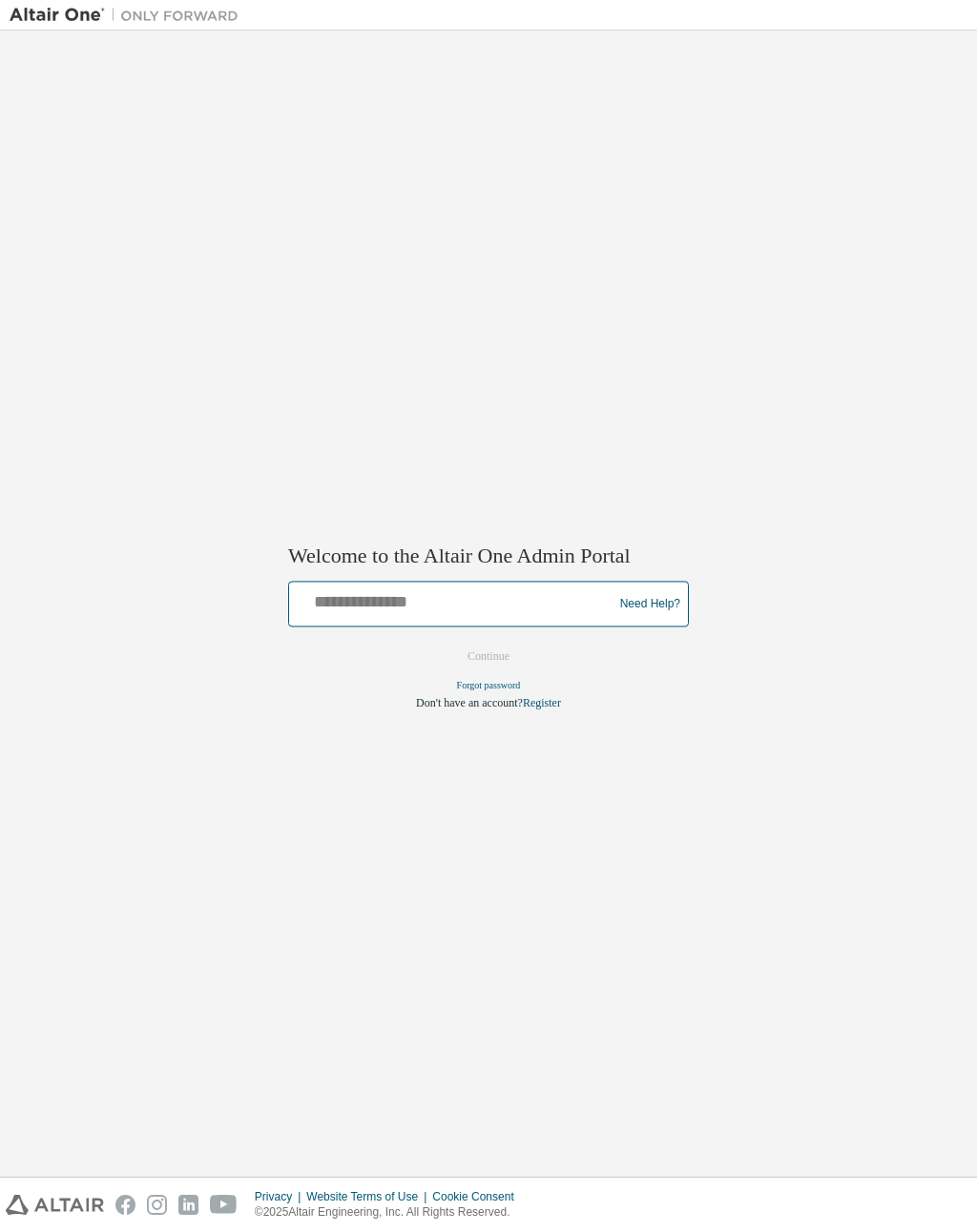
click at [522, 606] on input "text" at bounding box center [453, 601] width 314 height 28
type input "**********"
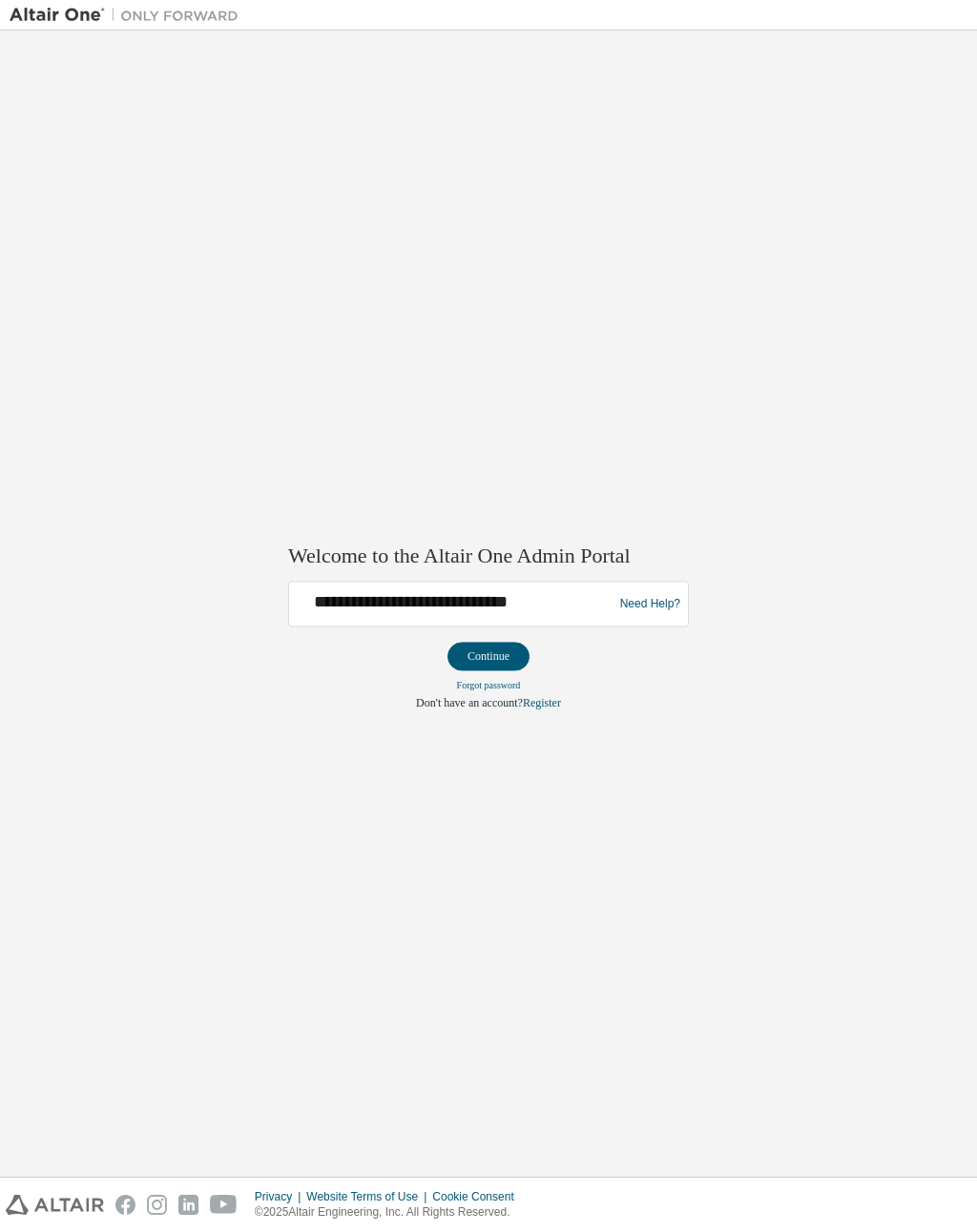
click at [511, 664] on button "Continue" at bounding box center [488, 656] width 82 height 29
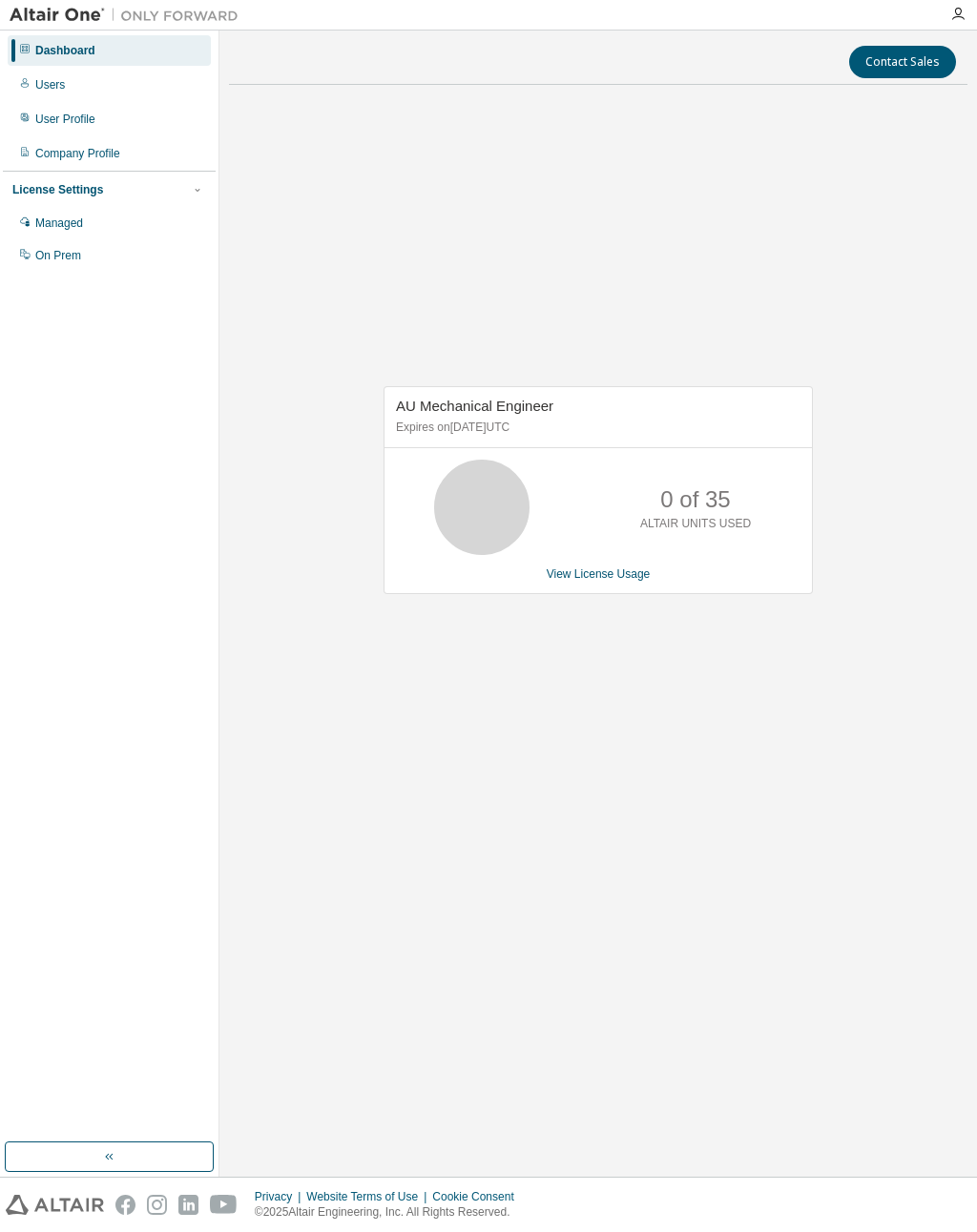
click at [51, 92] on div "Users" at bounding box center [50, 85] width 30 height 15
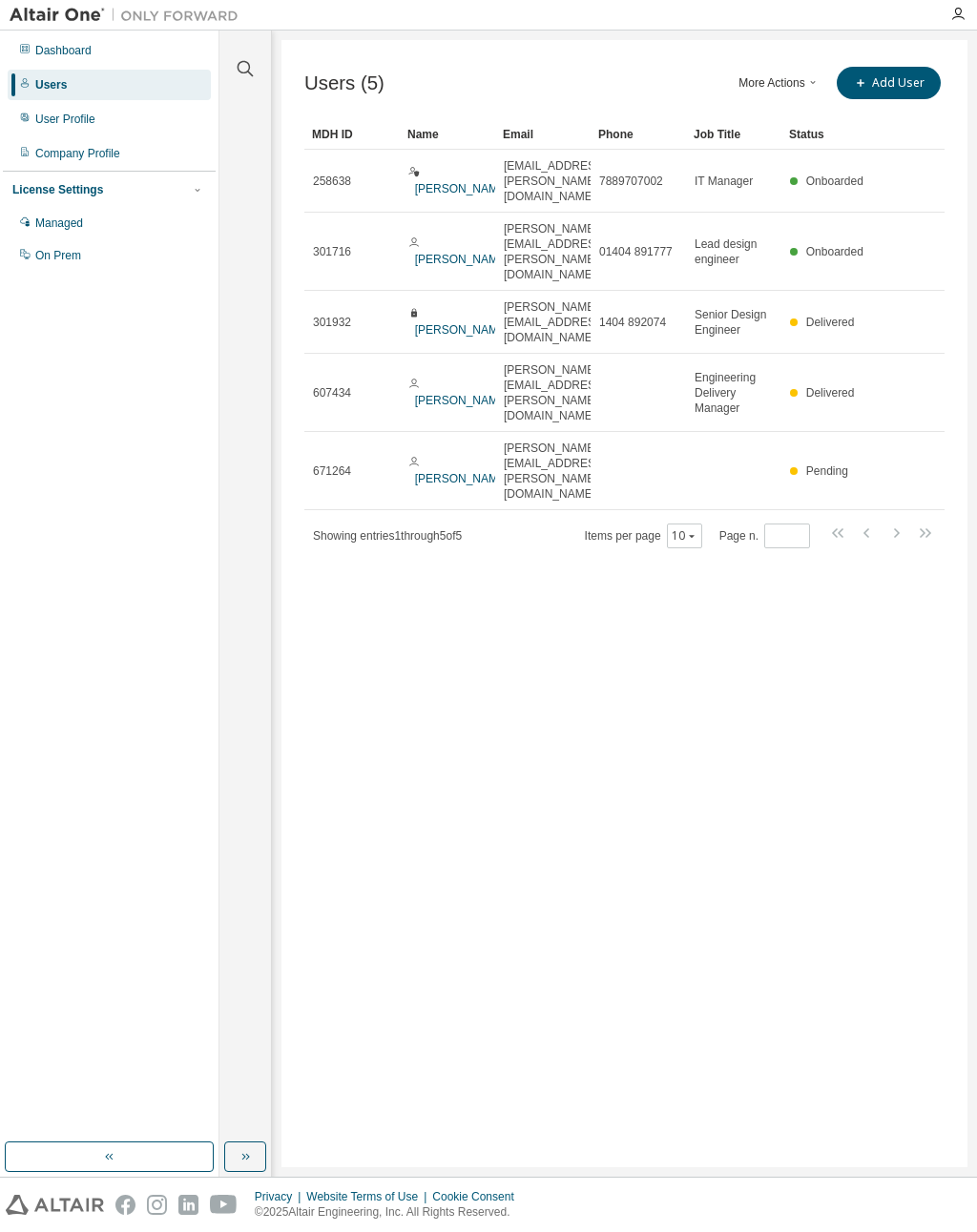
click at [587, 440] on span "[PERSON_NAME][EMAIL_ADDRESS][PERSON_NAME][DOMAIN_NAME]" at bounding box center [555, 470] width 102 height 61
click at [444, 472] on link "[PERSON_NAME]" at bounding box center [462, 478] width 95 height 13
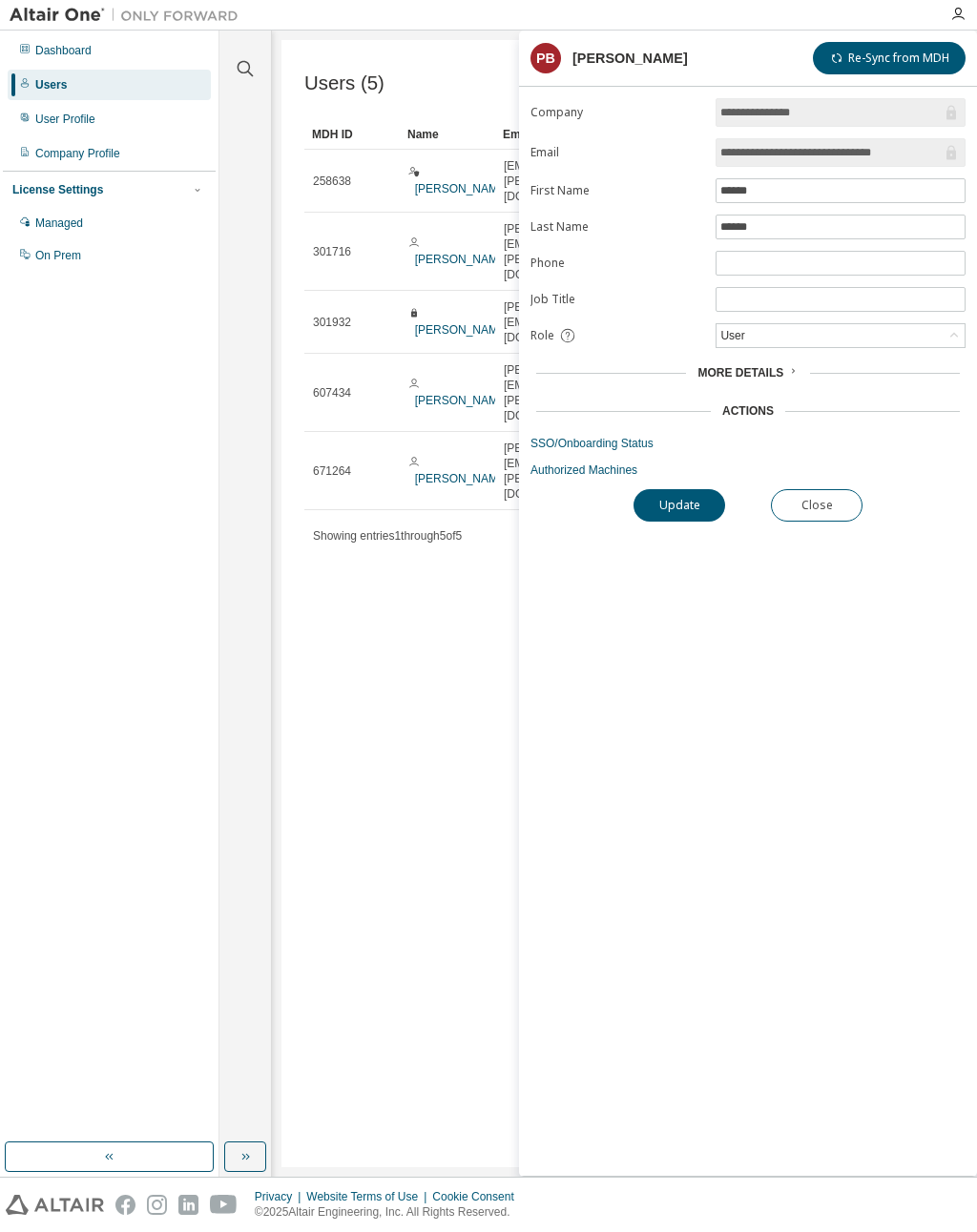
click at [777, 412] on div "Actions" at bounding box center [747, 410] width 423 height 15
click at [789, 368] on div "More Details" at bounding box center [747, 372] width 435 height 27
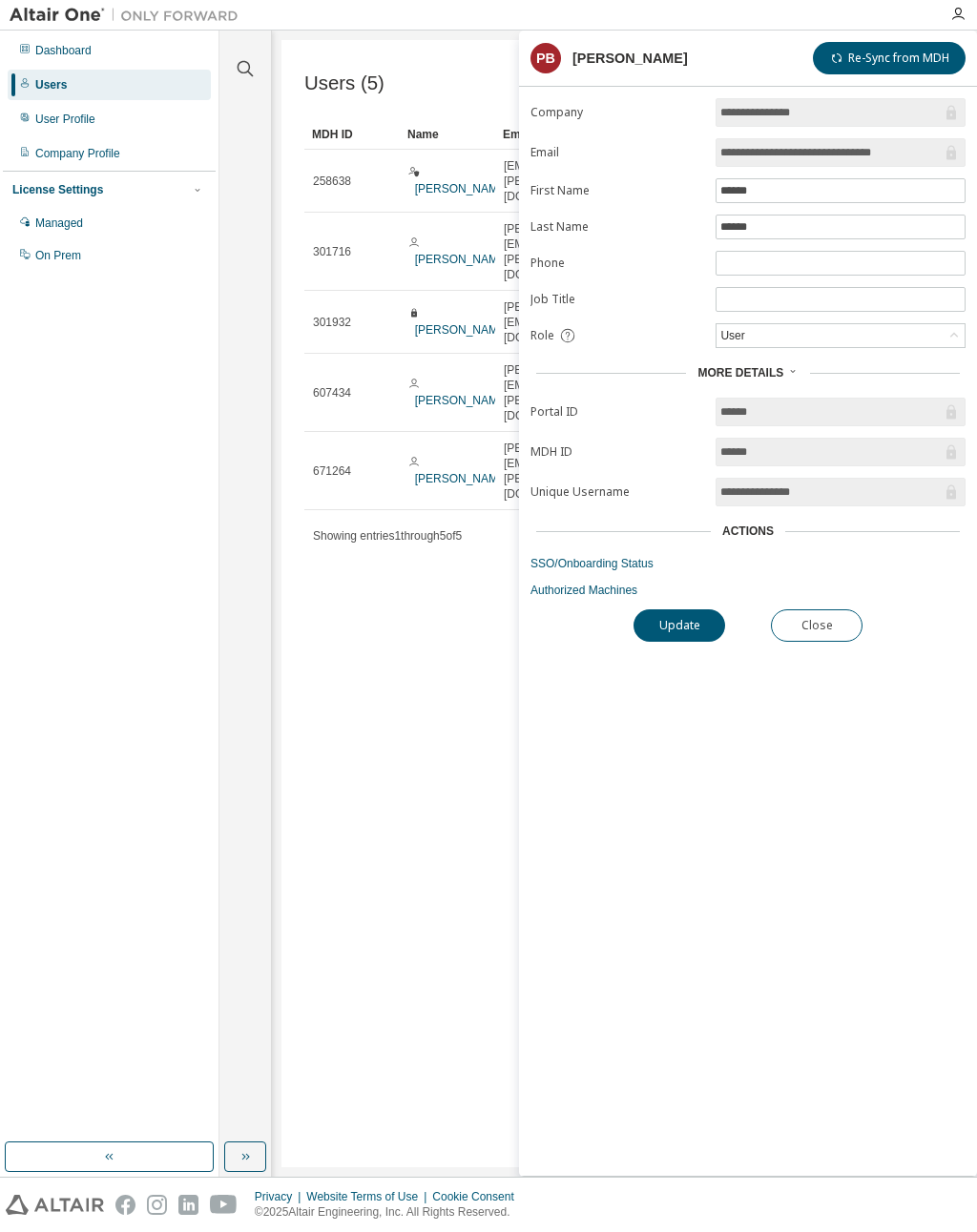
click at [964, 17] on icon "button" at bounding box center [957, 14] width 15 height 15
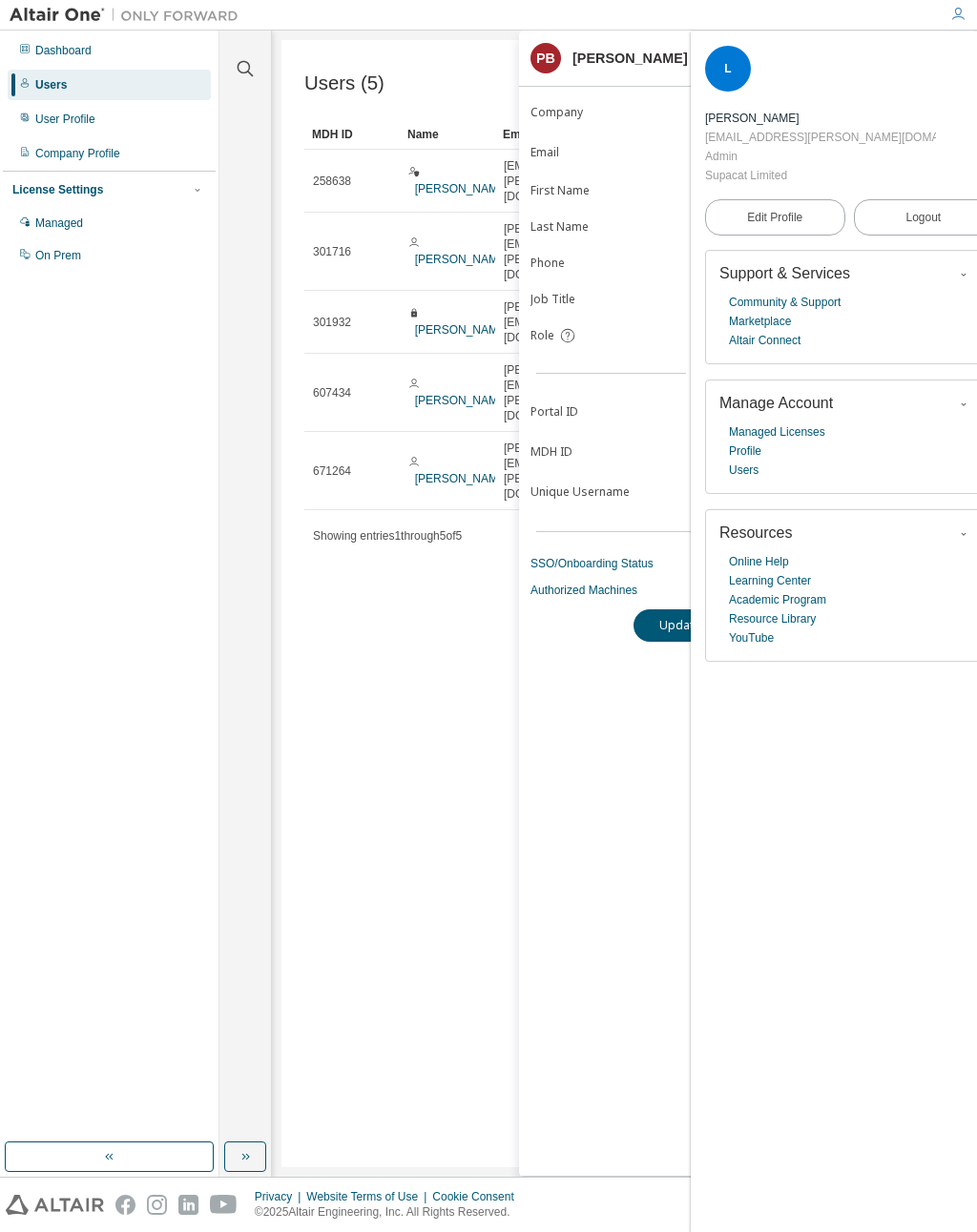
click at [634, 123] on form "**********" at bounding box center [747, 349] width 435 height 500
click at [966, 56] on button "button" at bounding box center [981, 58] width 31 height 31
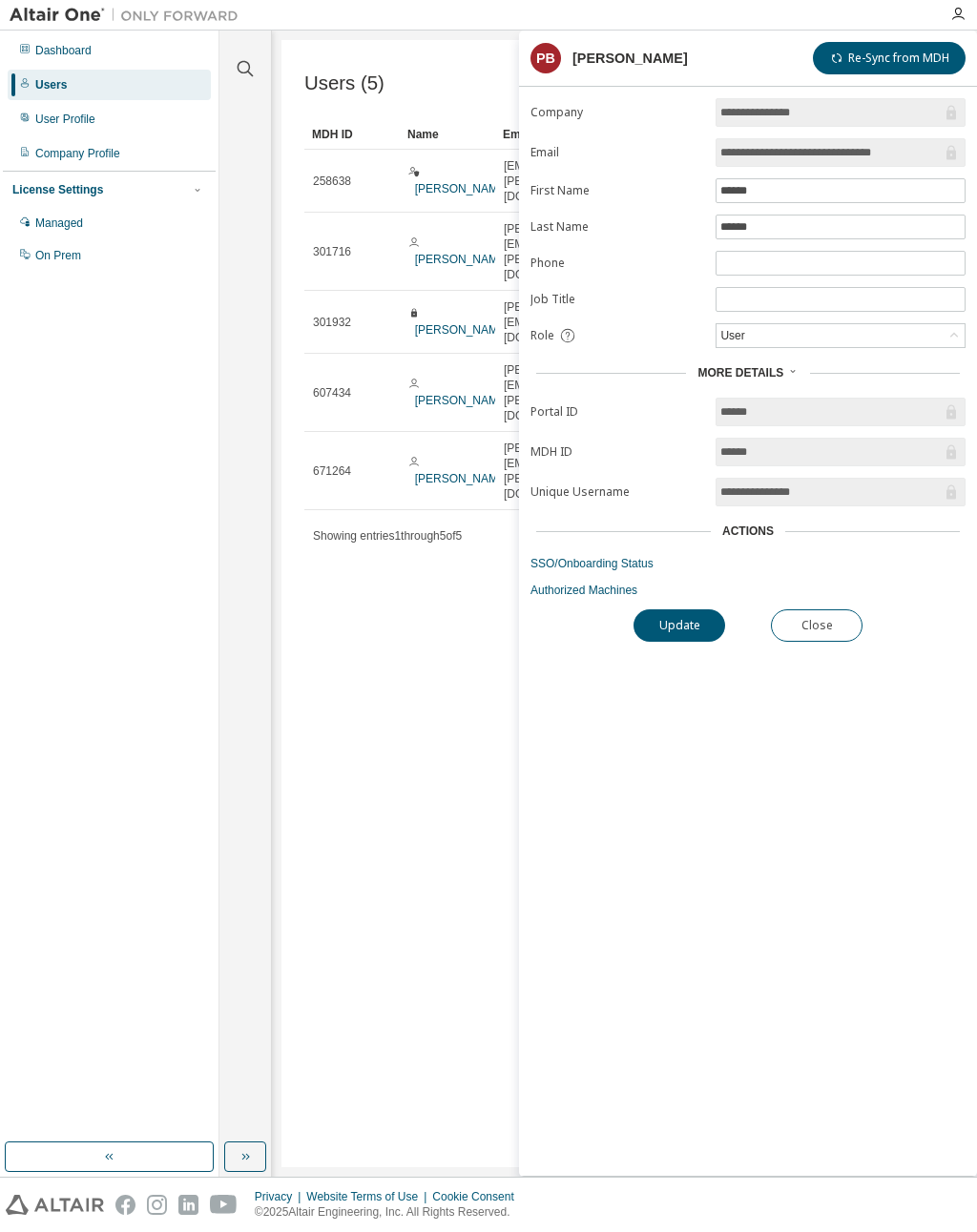
click at [836, 624] on button "Close" at bounding box center [817, 625] width 92 height 33
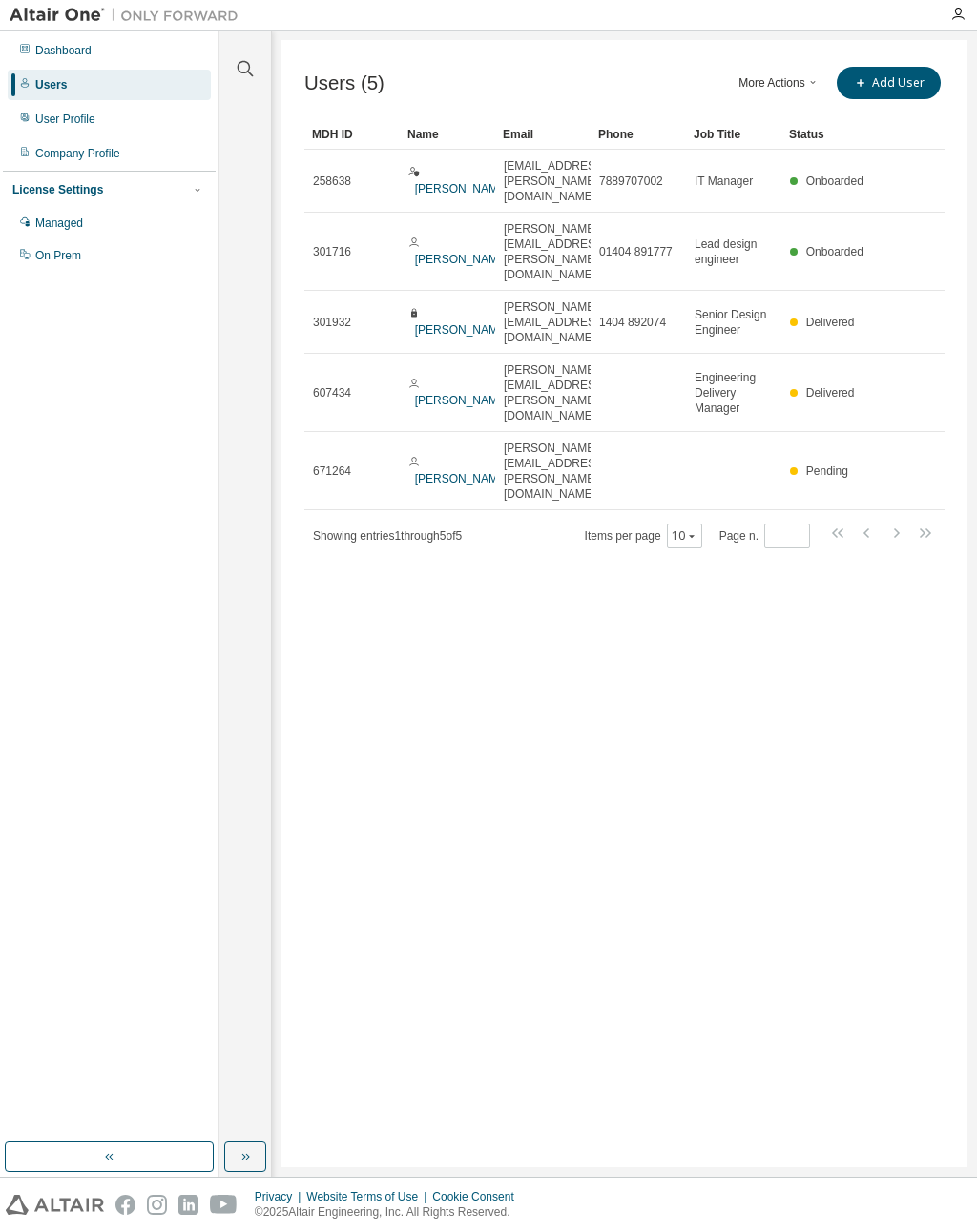
click at [803, 74] on button "More Actions" at bounding box center [779, 83] width 92 height 33
click at [535, 514] on div "Users (5) More Actions Import From CSV Export To CSV Add User Clear Load Save S…" at bounding box center [624, 604] width 686 height 1127
click at [875, 432] on td "Pending" at bounding box center [829, 471] width 96 height 79
click at [426, 472] on link "[PERSON_NAME]" at bounding box center [462, 478] width 95 height 13
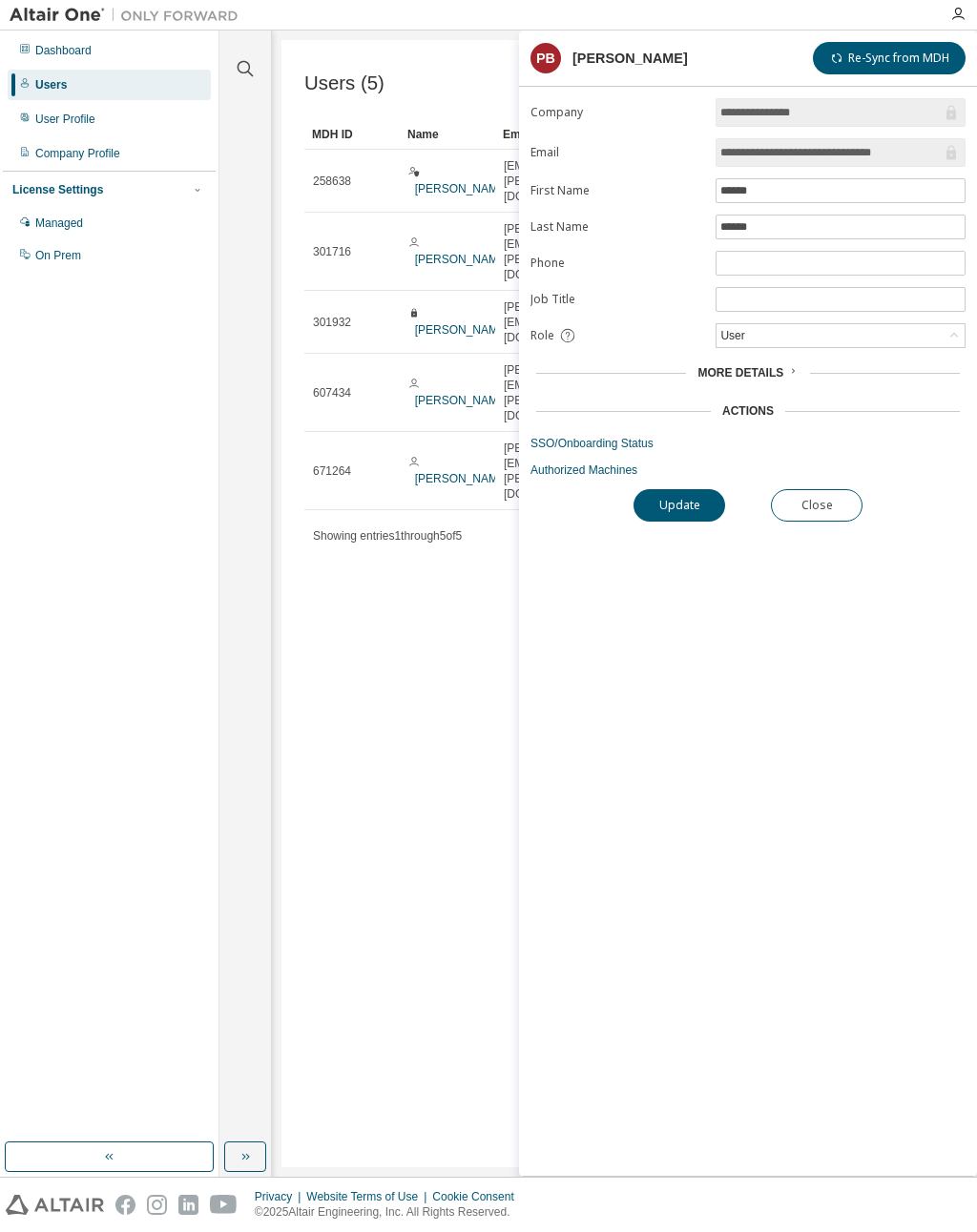
click at [952, 151] on icon at bounding box center [951, 153] width 10 height 14
click at [889, 155] on input "**********" at bounding box center [831, 152] width 221 height 19
click at [872, 145] on input "**********" at bounding box center [831, 152] width 221 height 19
click at [823, 498] on button "Close" at bounding box center [817, 505] width 92 height 33
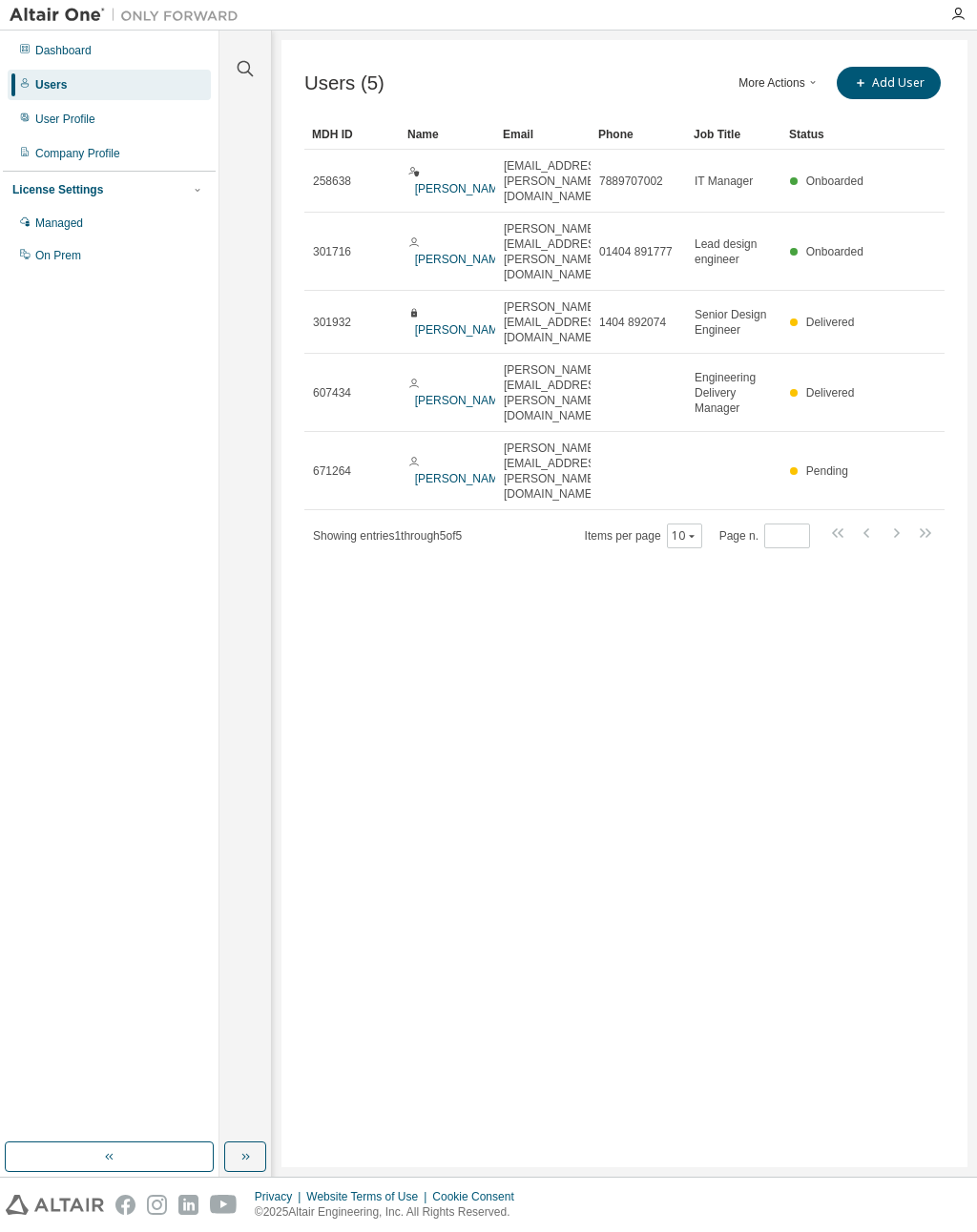
click at [811, 71] on button "More Actions" at bounding box center [779, 83] width 92 height 33
click at [739, 53] on div "Users (5) More Actions Import From CSV Export To CSV Add User Clear Load Save S…" at bounding box center [624, 604] width 686 height 1127
click at [86, 213] on div "Managed" at bounding box center [110, 223] width 203 height 31
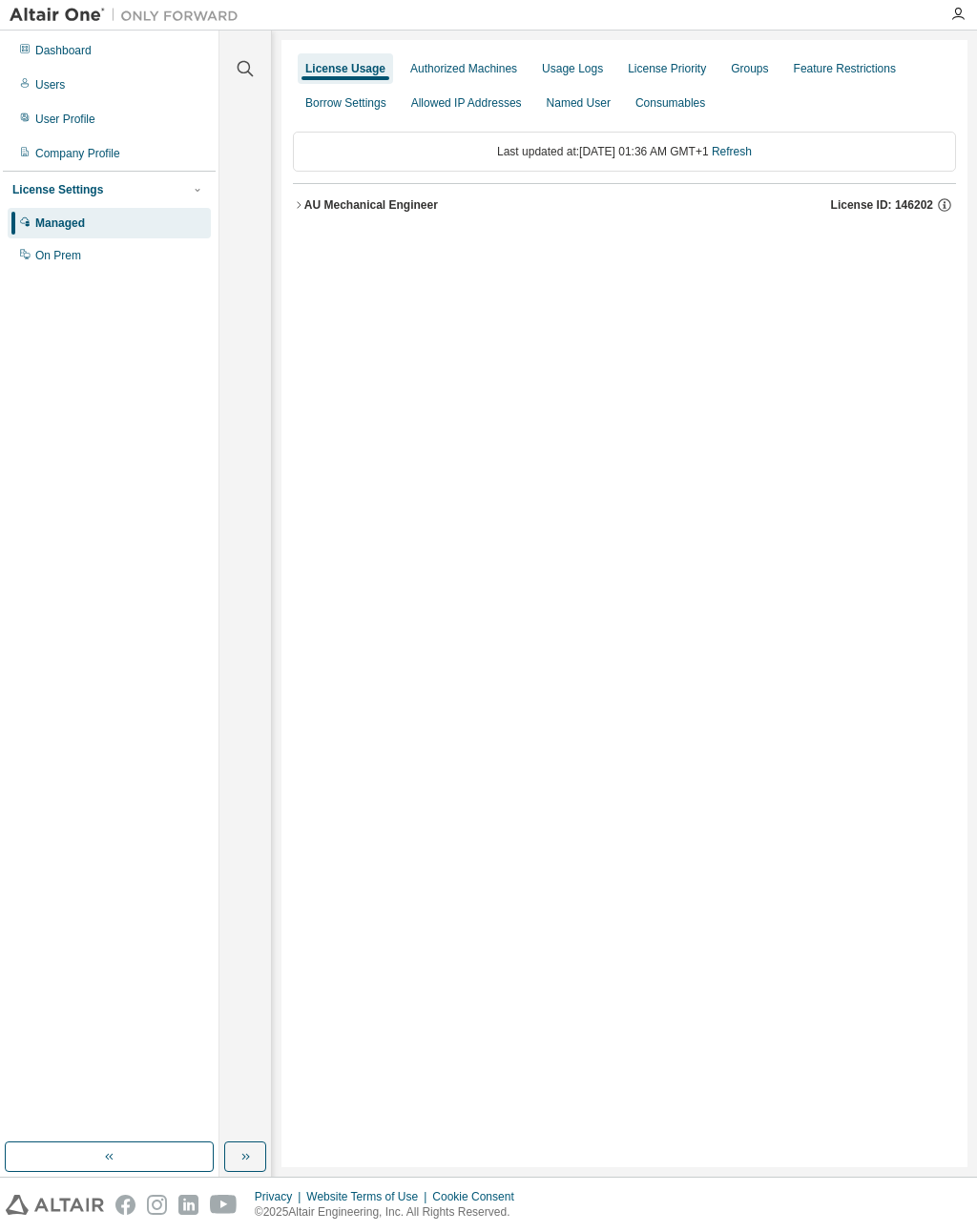
click at [96, 116] on div "User Profile" at bounding box center [65, 119] width 60 height 15
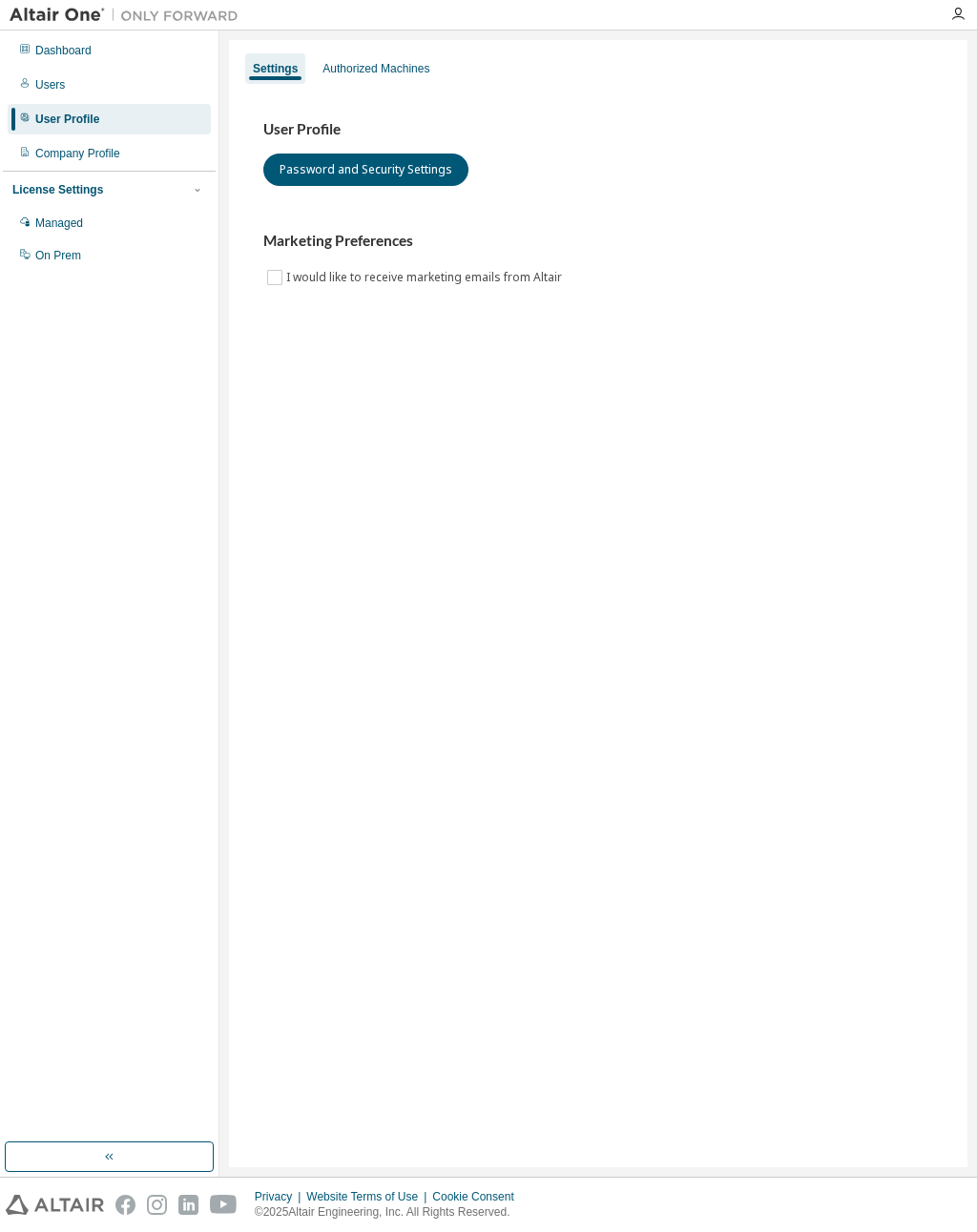
click at [423, 54] on div "Authorized Machines" at bounding box center [375, 69] width 122 height 31
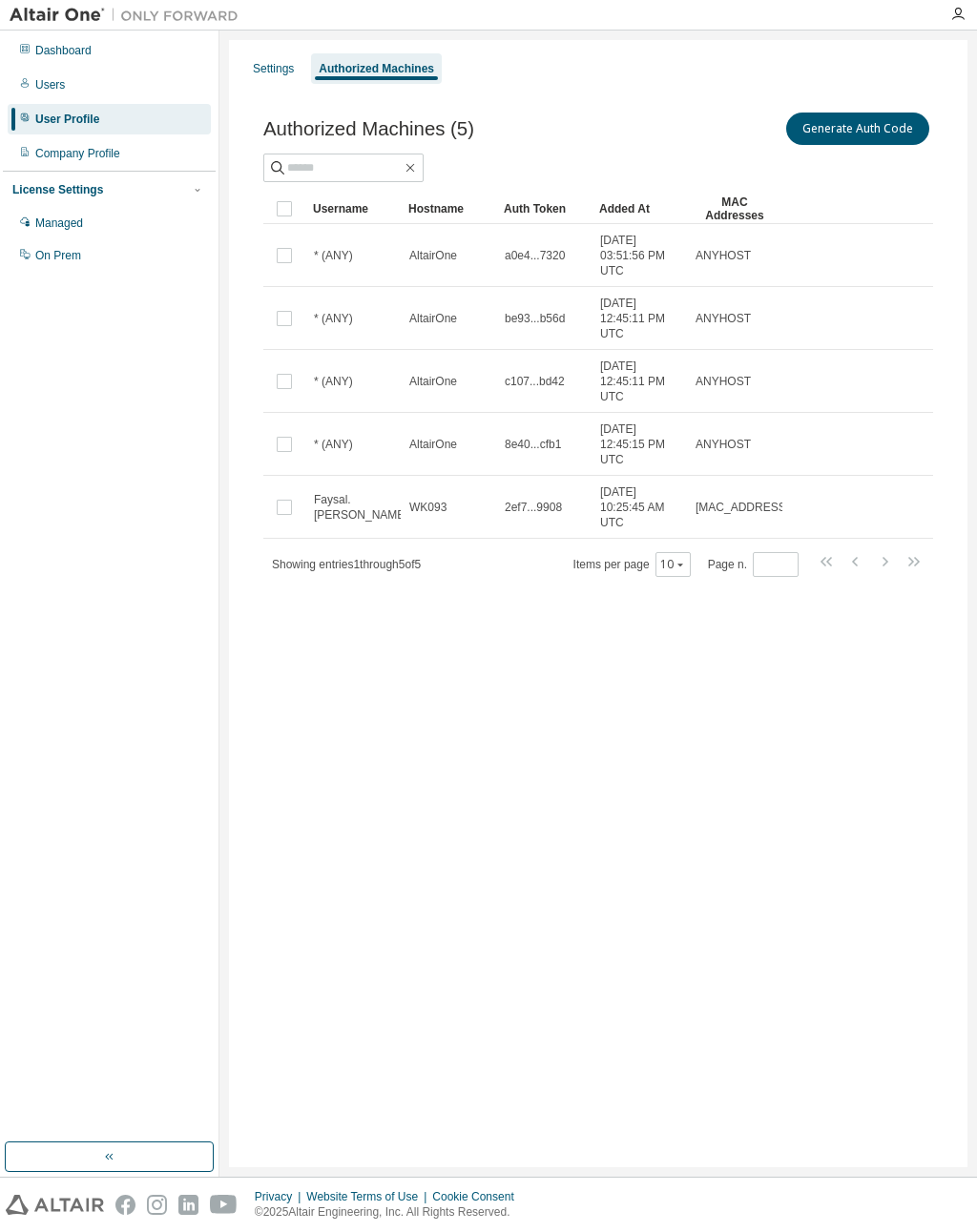
click at [90, 244] on div "On Prem" at bounding box center [110, 255] width 203 height 31
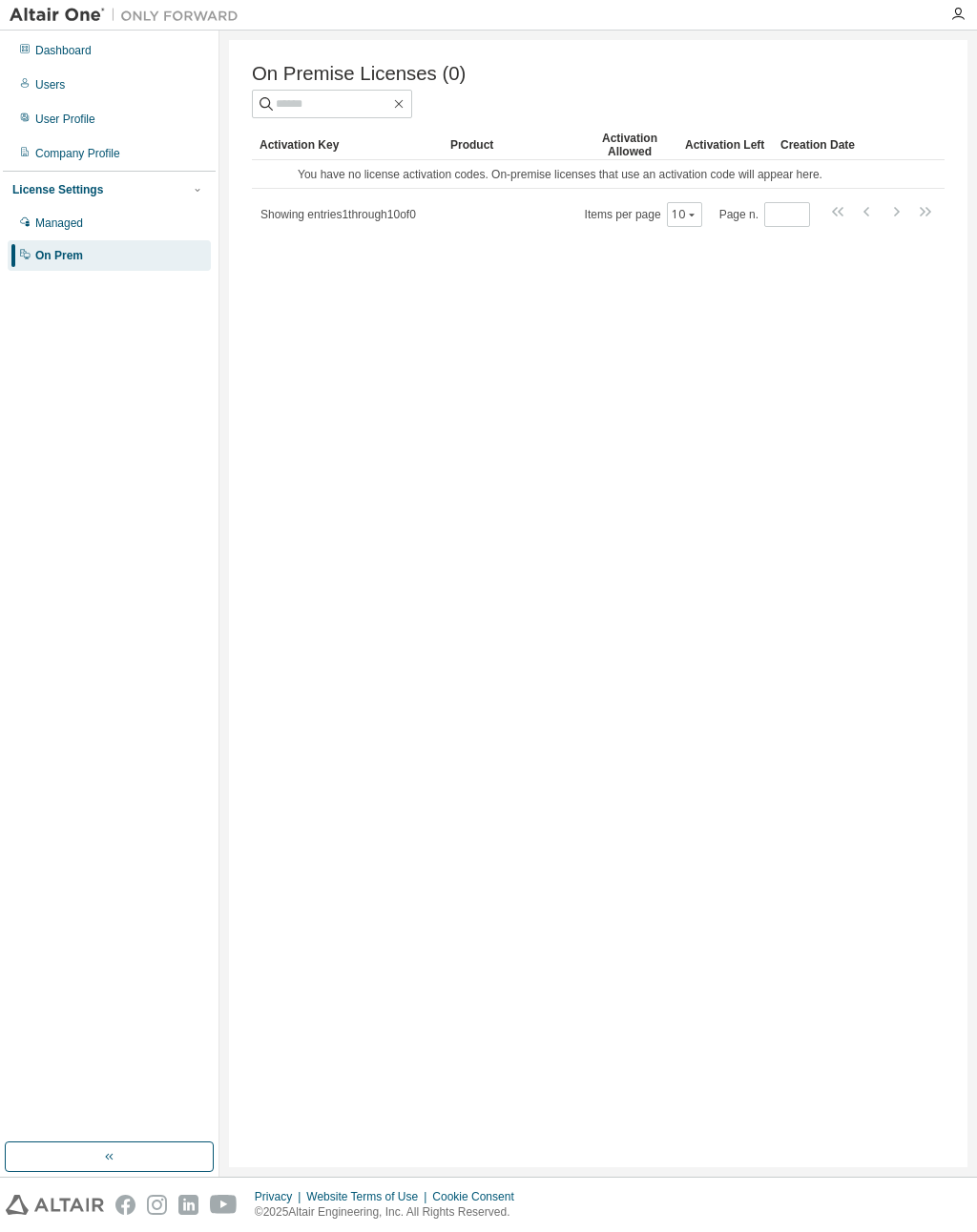
click at [106, 215] on div "Managed" at bounding box center [110, 223] width 203 height 31
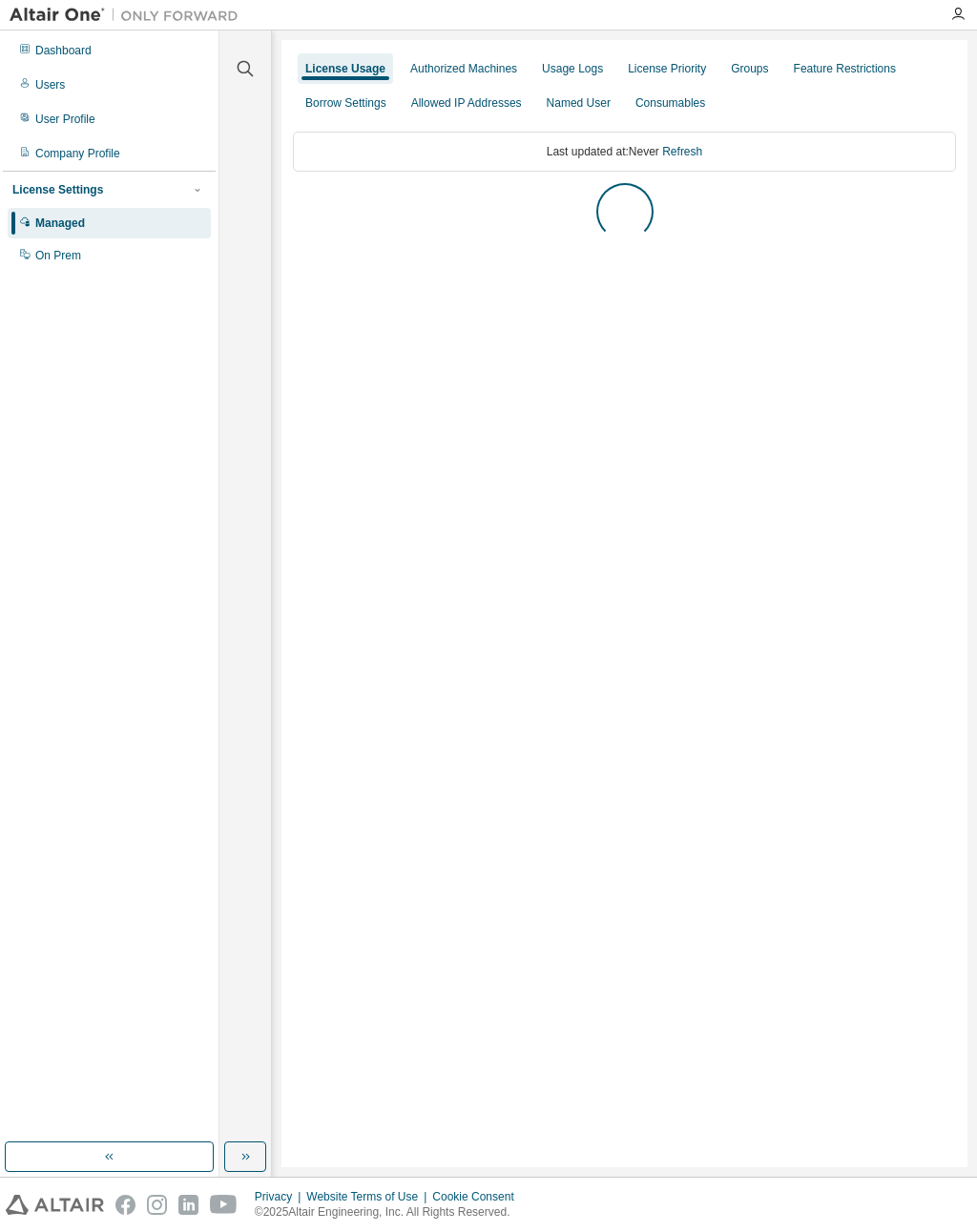
click at [138, 48] on div "Dashboard" at bounding box center [110, 50] width 203 height 31
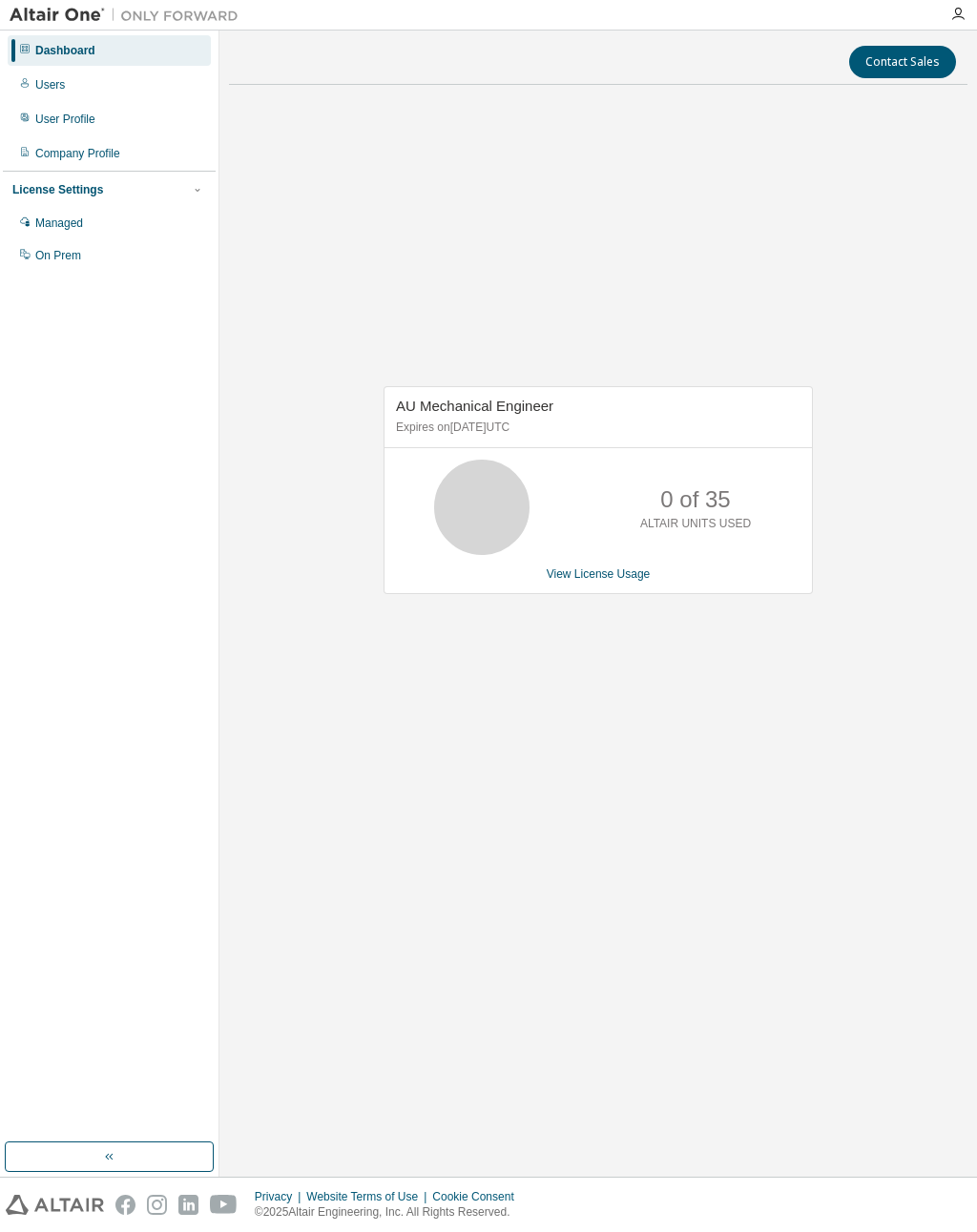
click at [650, 555] on div "0 of 35 ALTAIR UNITS USED" at bounding box center [695, 508] width 152 height 96
click at [642, 577] on link "View License Usage" at bounding box center [599, 574] width 104 height 13
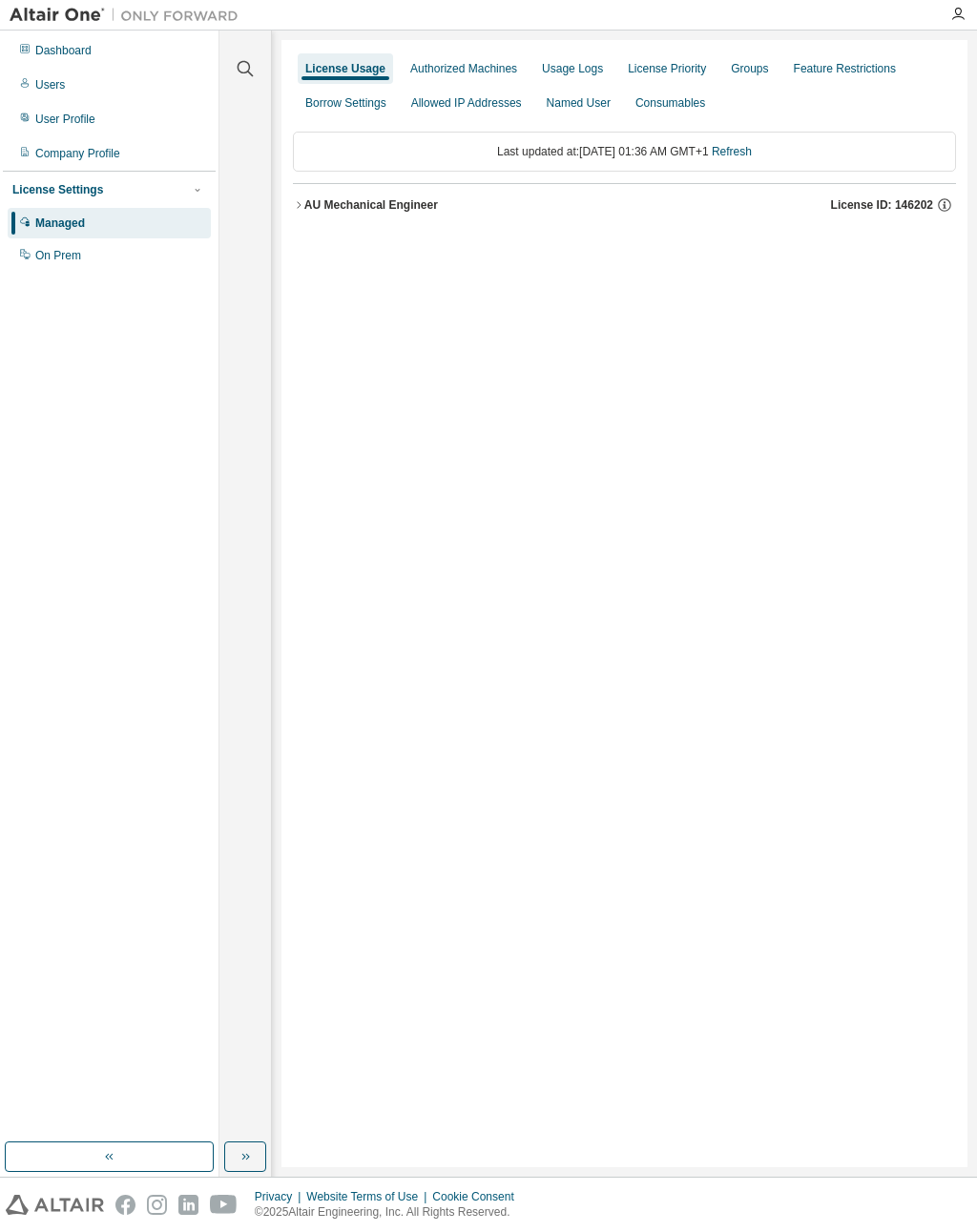
click at [53, 79] on div "Users" at bounding box center [50, 85] width 30 height 15
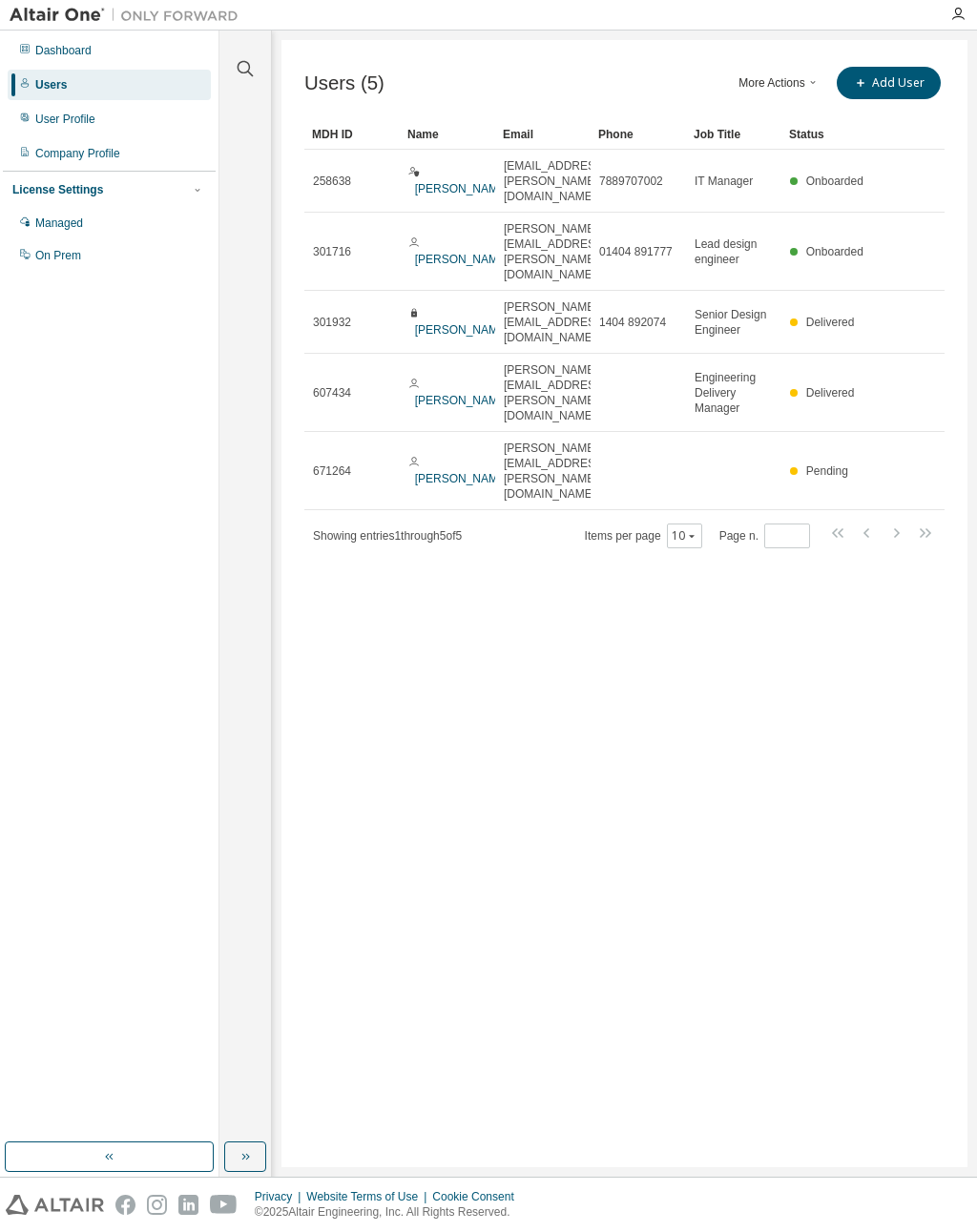
click at [914, 74] on button "Add User" at bounding box center [888, 83] width 104 height 33
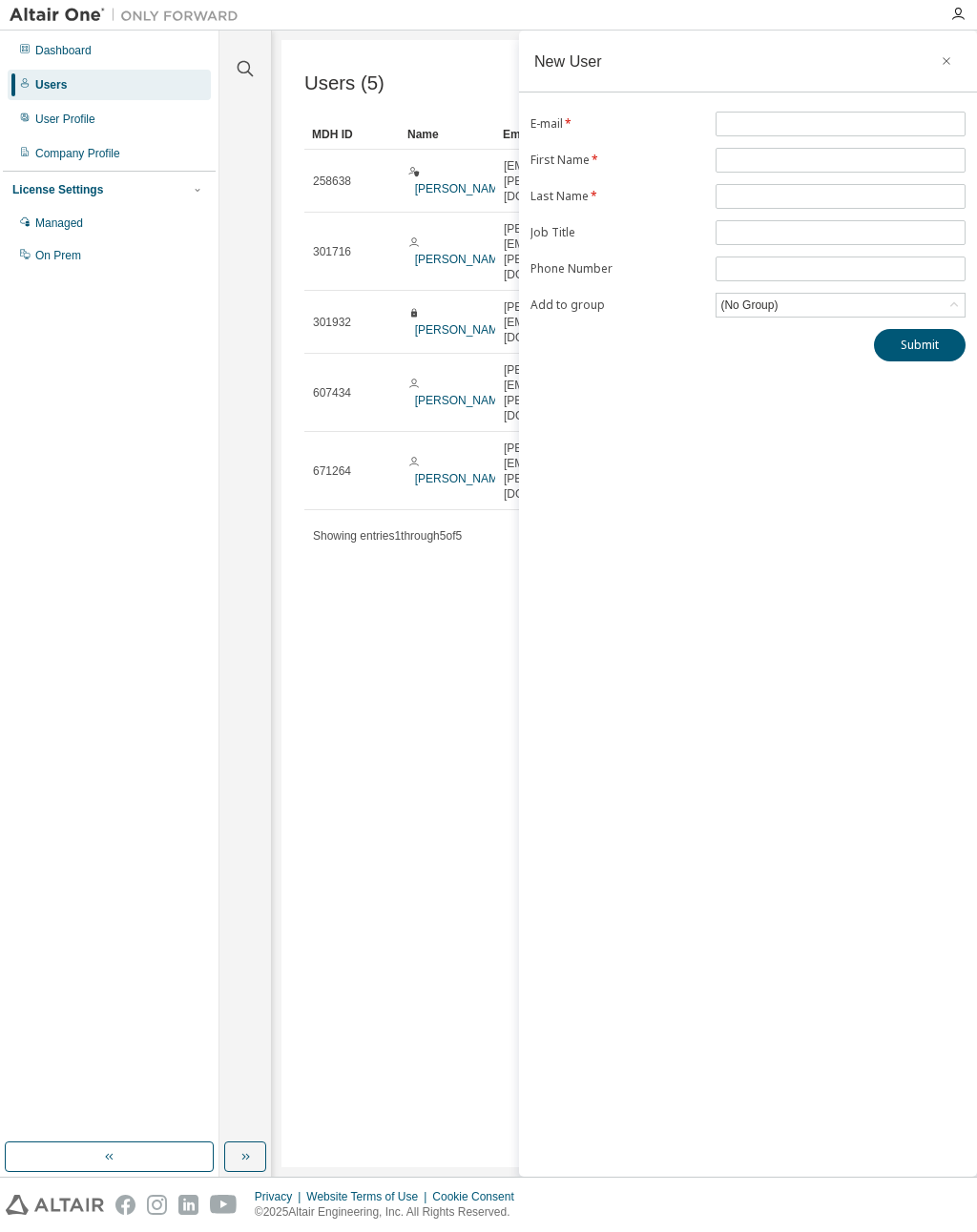
click at [859, 111] on div "New User E-mail * First Name * Last Name * Job Title Phone Number Add to group …" at bounding box center [748, 604] width 458 height 1146
click at [848, 123] on input "text" at bounding box center [840, 123] width 240 height 15
click at [736, 123] on input "**********" at bounding box center [840, 123] width 240 height 15
type input "**********"
click at [818, 156] on input "text" at bounding box center [840, 159] width 240 height 15
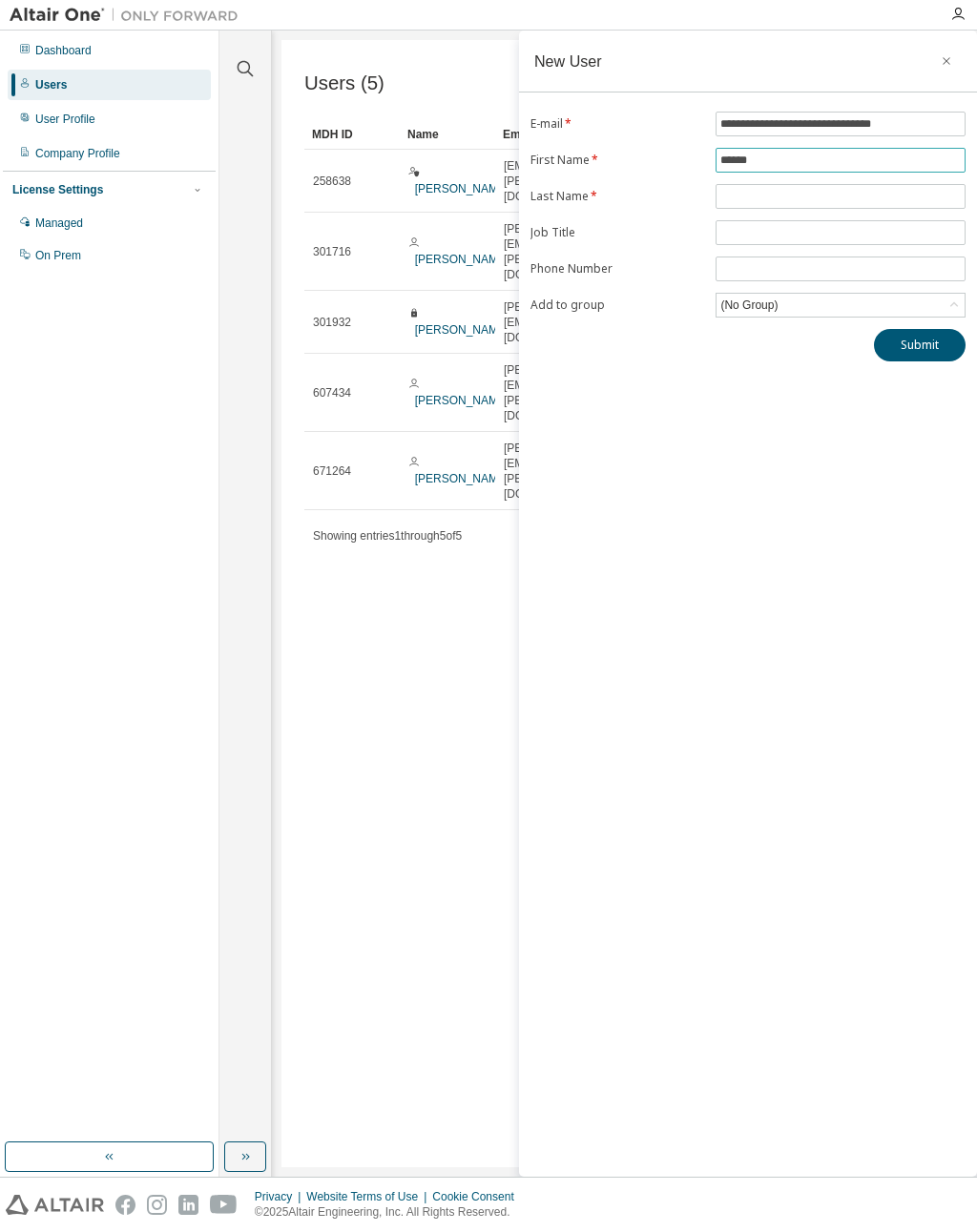
type input "******"
click at [834, 197] on input "text" at bounding box center [840, 196] width 240 height 15
type input "******"
click at [846, 230] on input "text" at bounding box center [840, 232] width 240 height 15
type input "********"
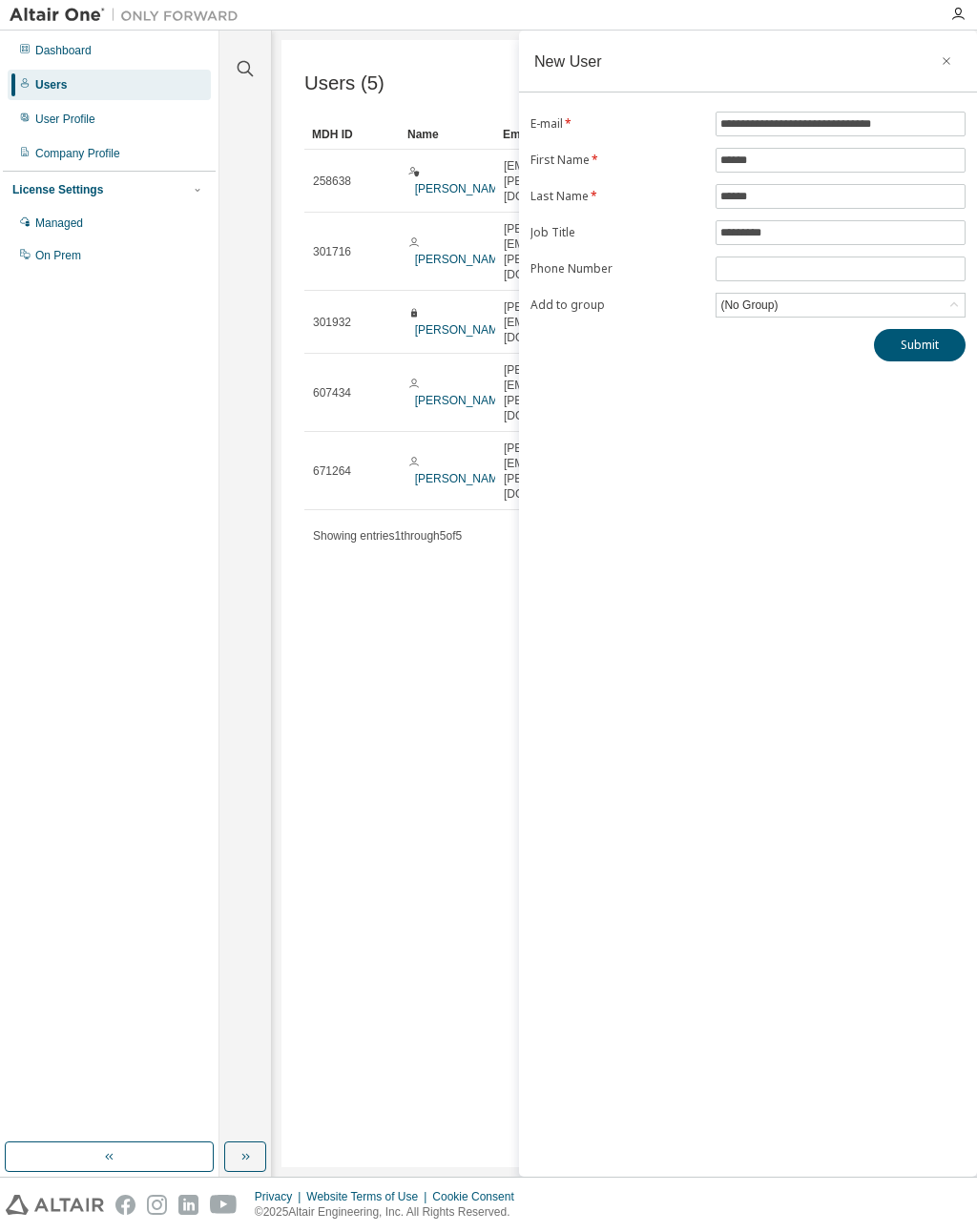
click at [848, 308] on div "(No Group)" at bounding box center [840, 305] width 248 height 23
click at [850, 387] on li "5738 - Supacat_License" at bounding box center [840, 387] width 244 height 25
click at [935, 353] on button "Submit" at bounding box center [919, 345] width 92 height 33
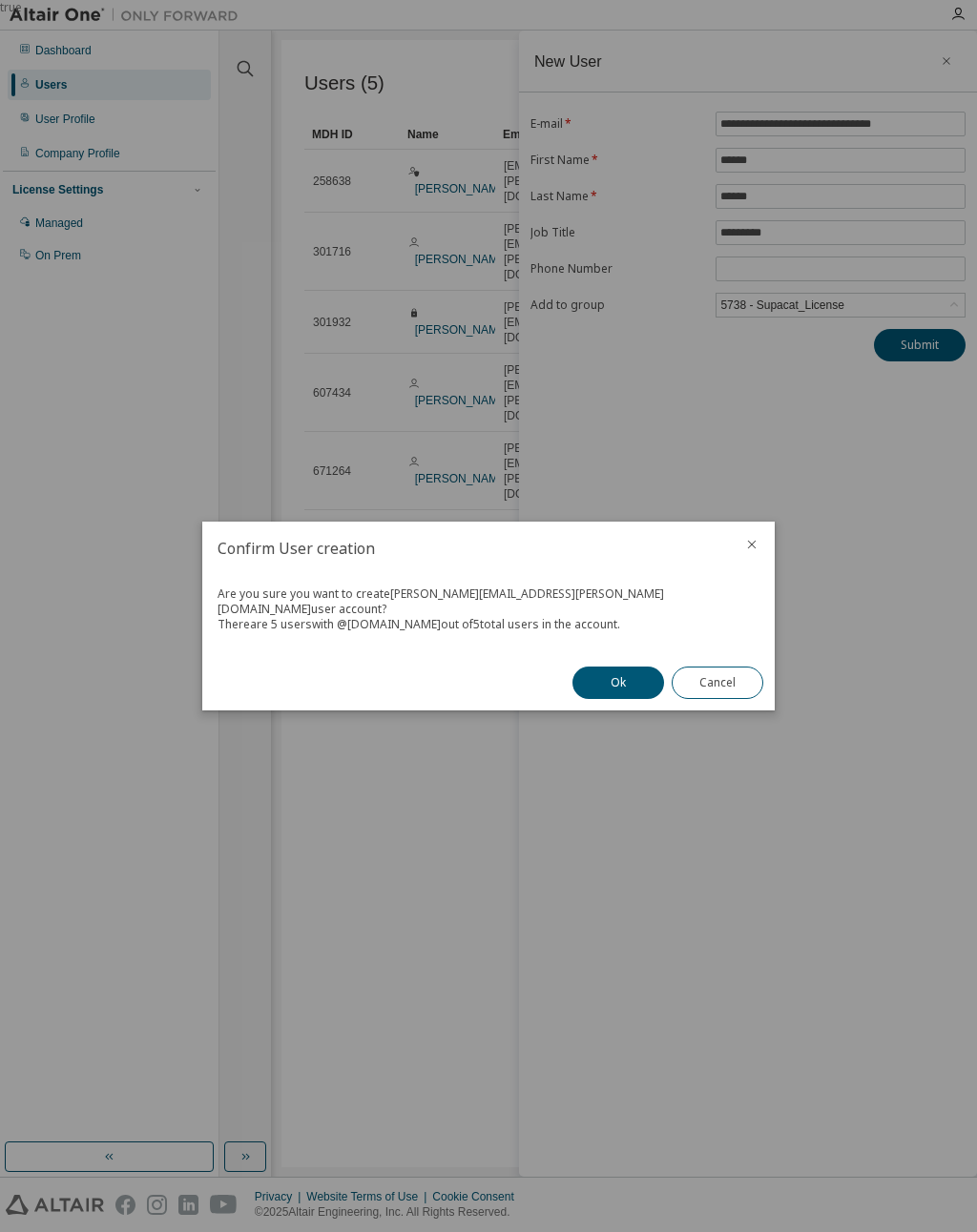
click at [629, 669] on button "Ok" at bounding box center [618, 682] width 92 height 33
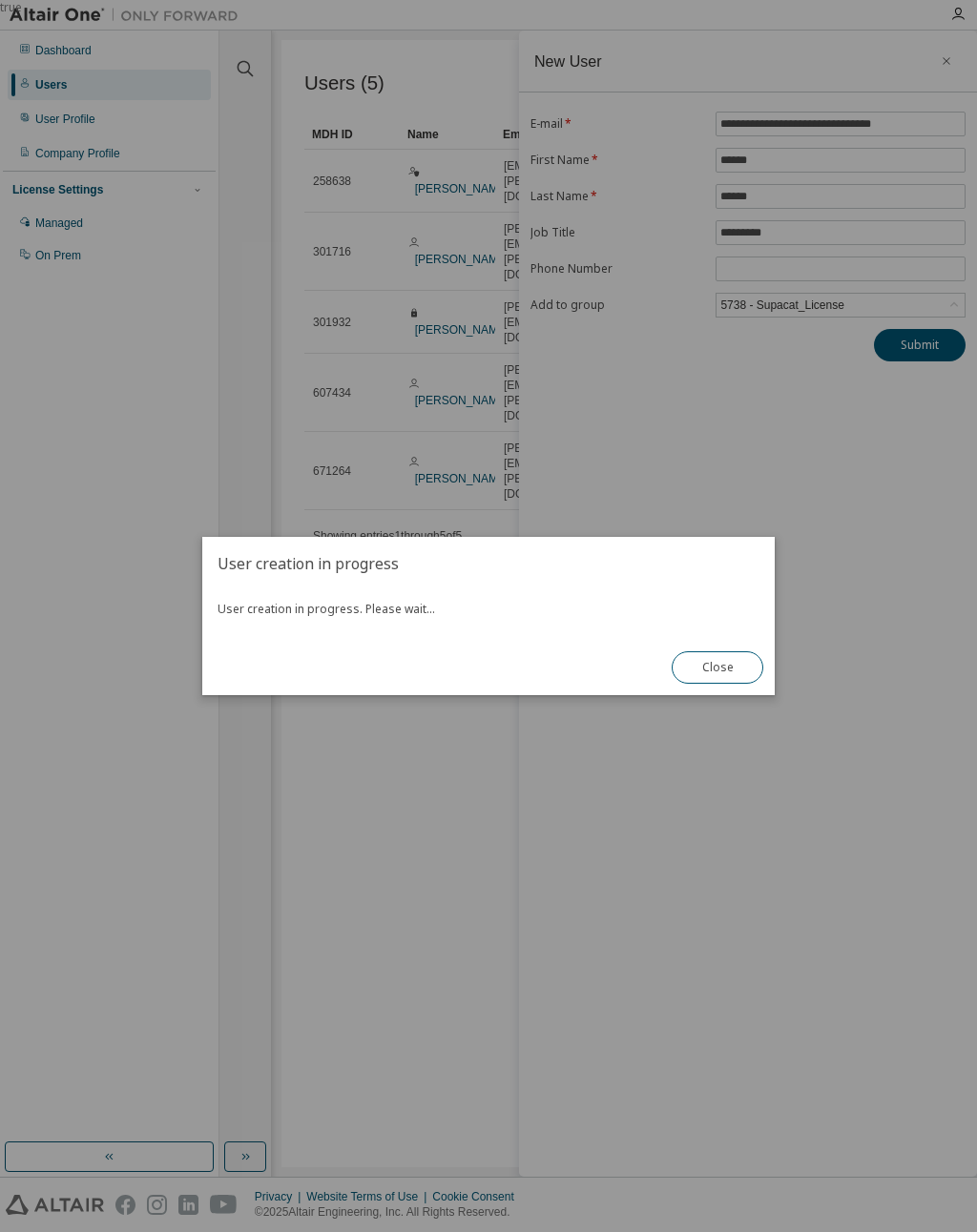
click at [744, 664] on button "Close" at bounding box center [717, 667] width 92 height 33
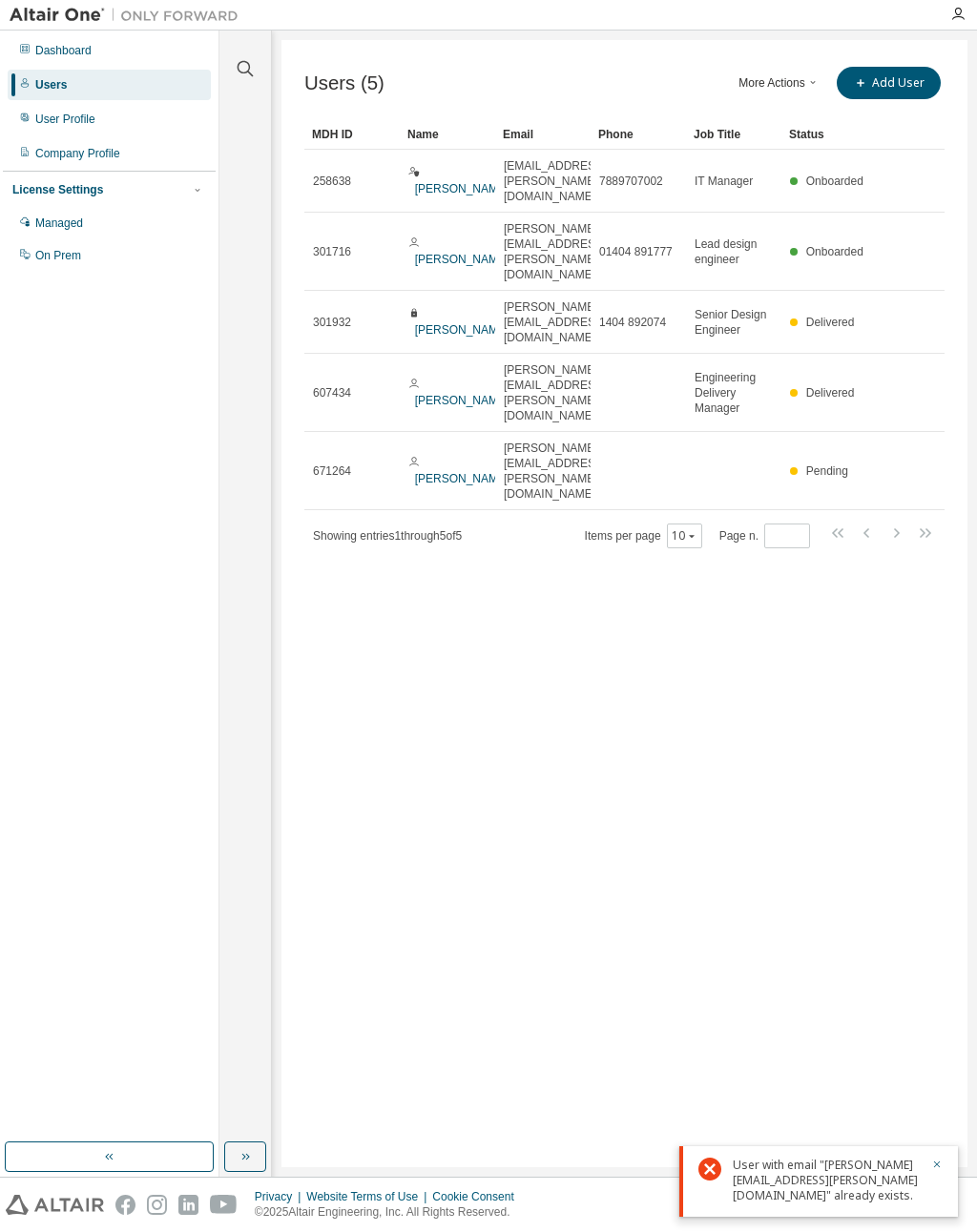
click at [102, 144] on div "Company Profile" at bounding box center [110, 153] width 203 height 31
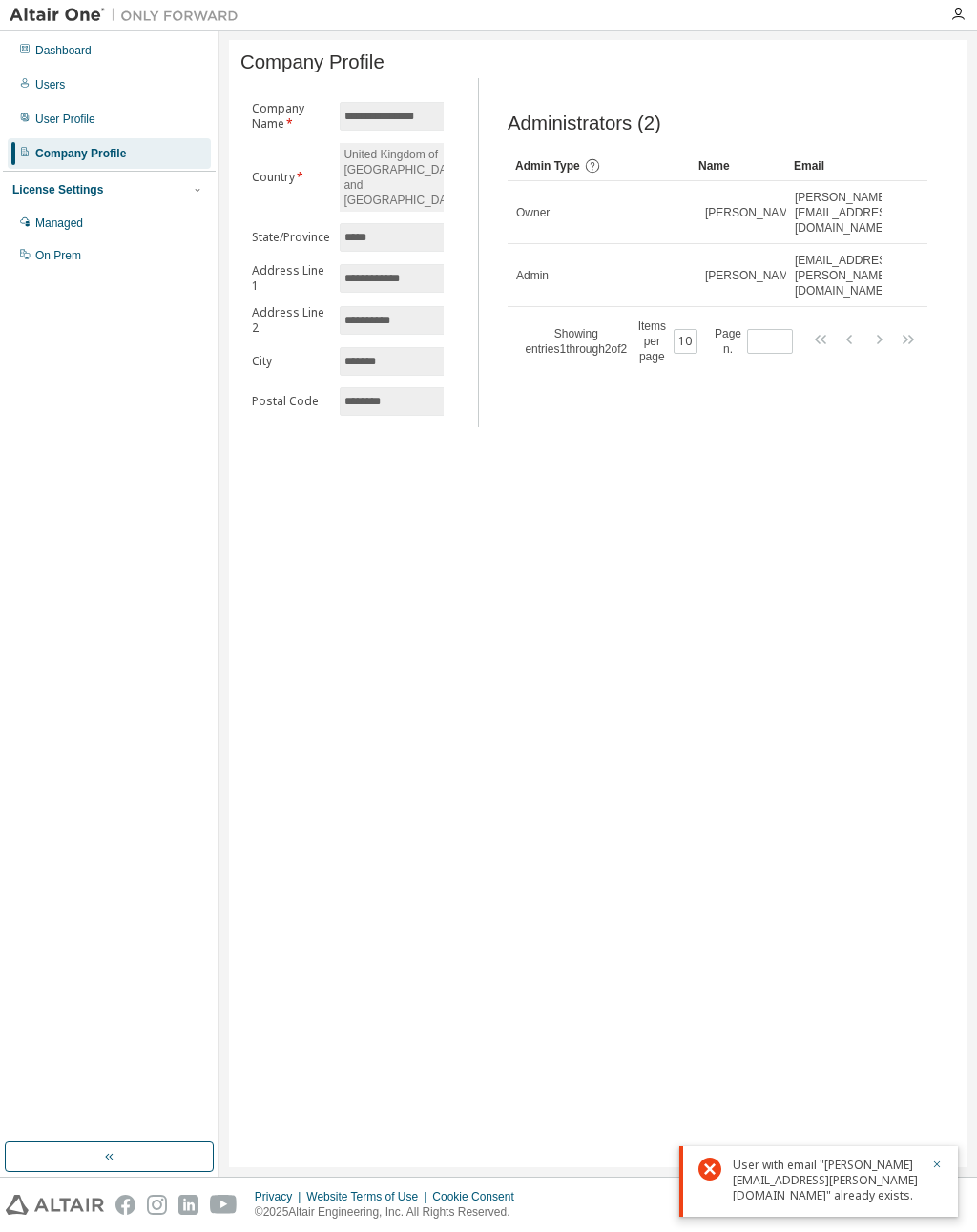
click at [73, 79] on div "Users" at bounding box center [110, 85] width 203 height 31
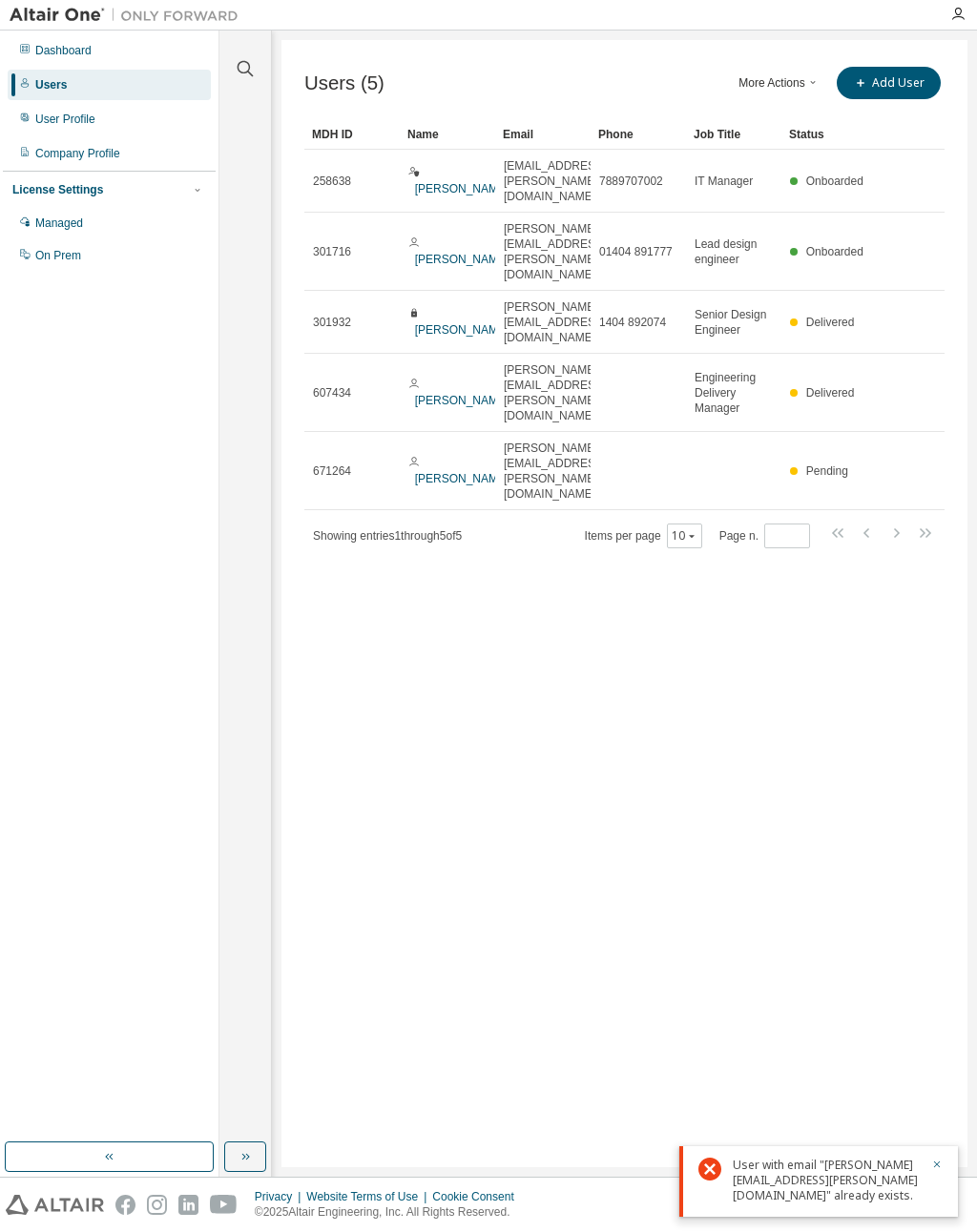
click at [438, 432] on td "[PERSON_NAME]" at bounding box center [447, 471] width 96 height 79
click at [428, 472] on link "[PERSON_NAME]" at bounding box center [462, 478] width 95 height 13
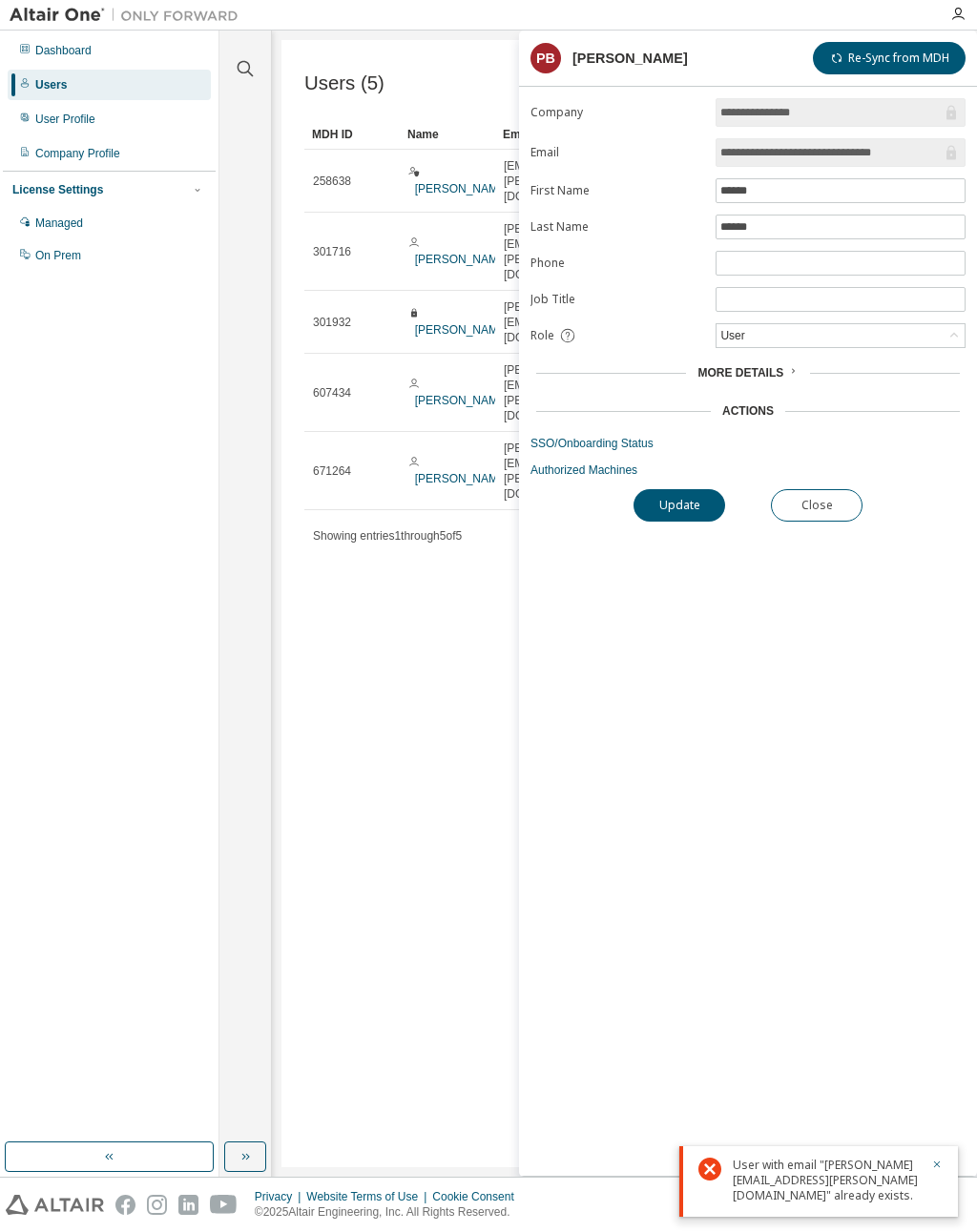
click at [928, 342] on div "User" at bounding box center [840, 336] width 248 height 23
click at [921, 339] on div "User" at bounding box center [840, 336] width 248 height 23
click at [648, 443] on link "SSO/Onboarding Status" at bounding box center [747, 443] width 435 height 15
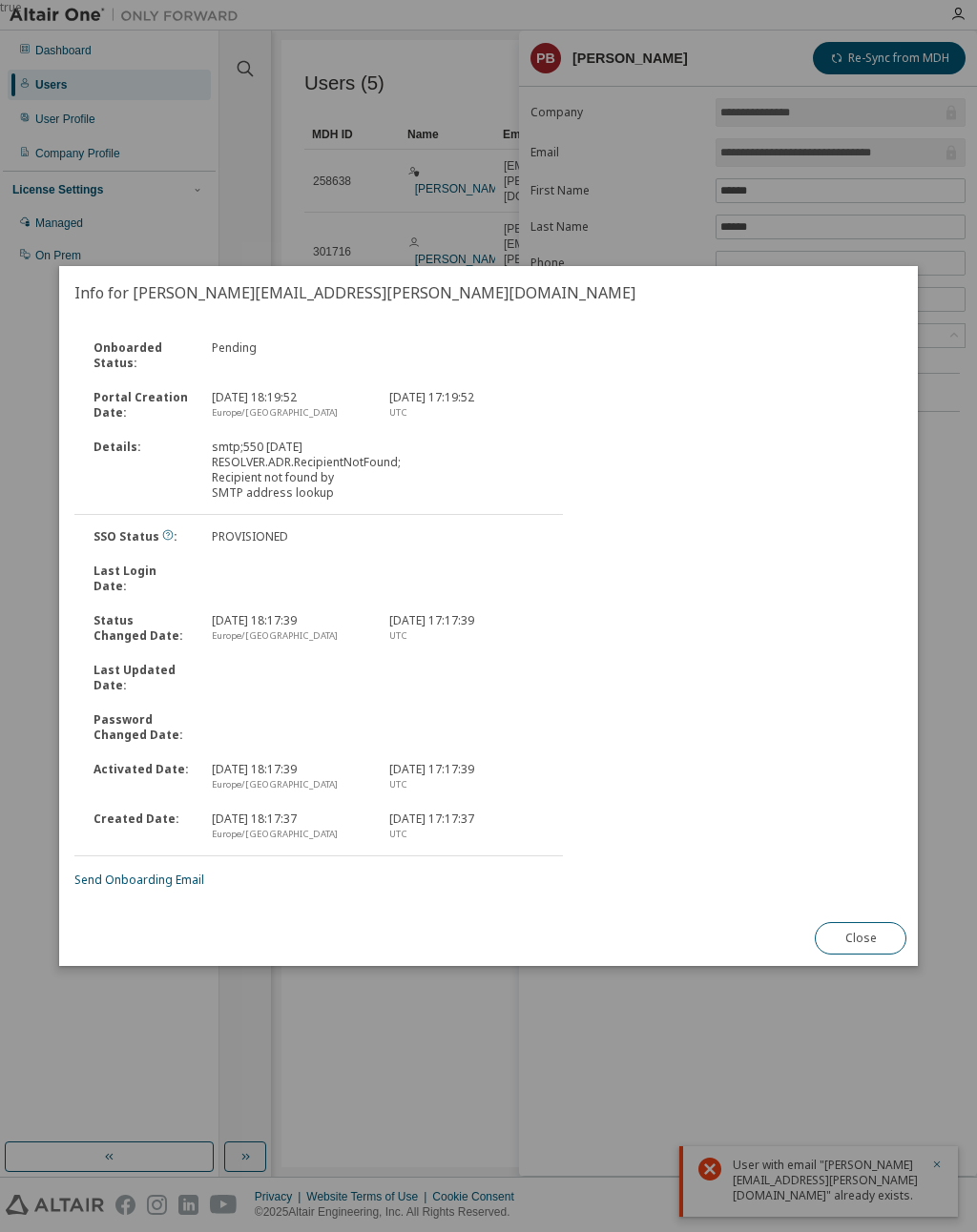
click at [184, 871] on link "Send Onboarding Email" at bounding box center [139, 879] width 129 height 16
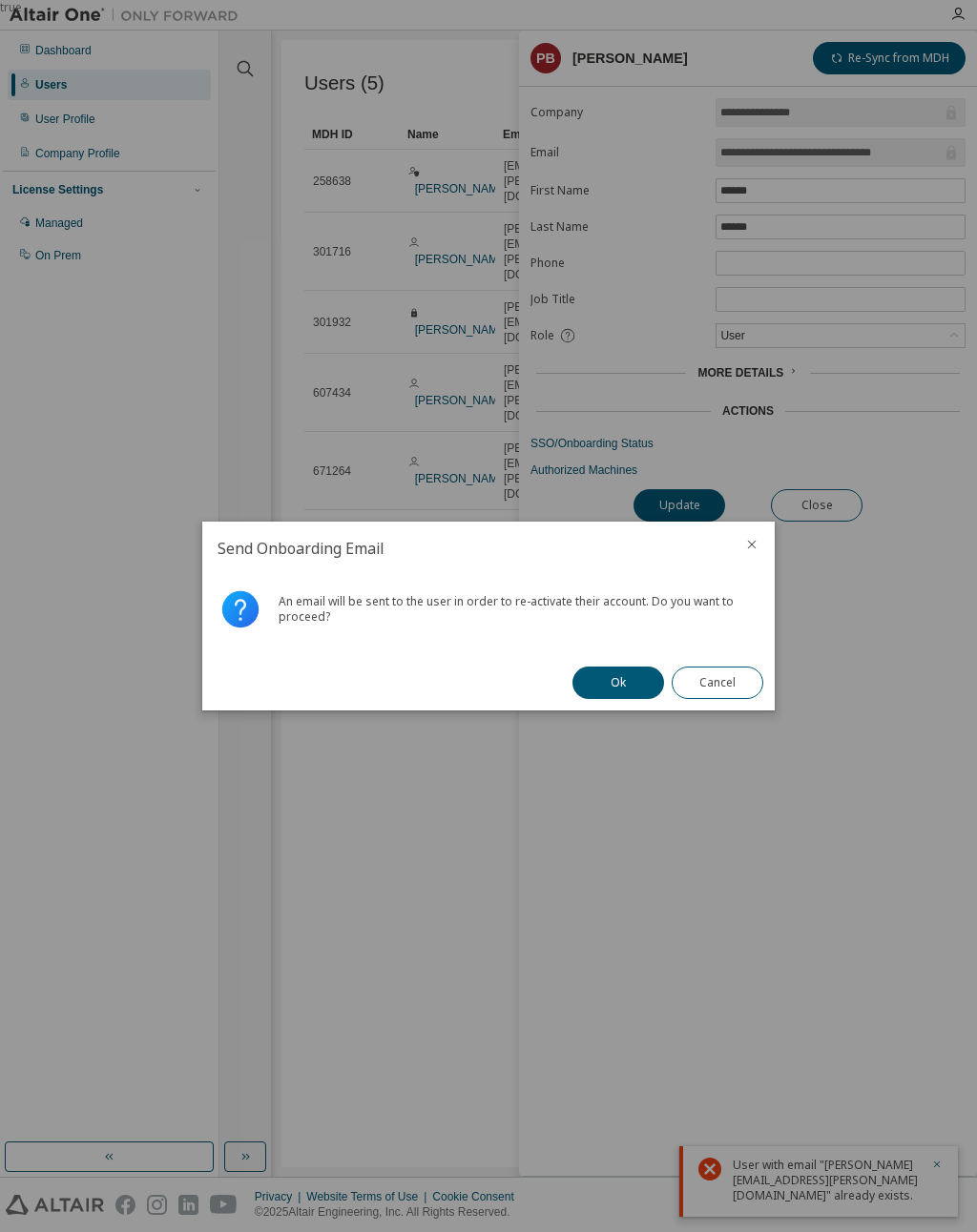
click at [645, 677] on button "Ok" at bounding box center [618, 682] width 92 height 33
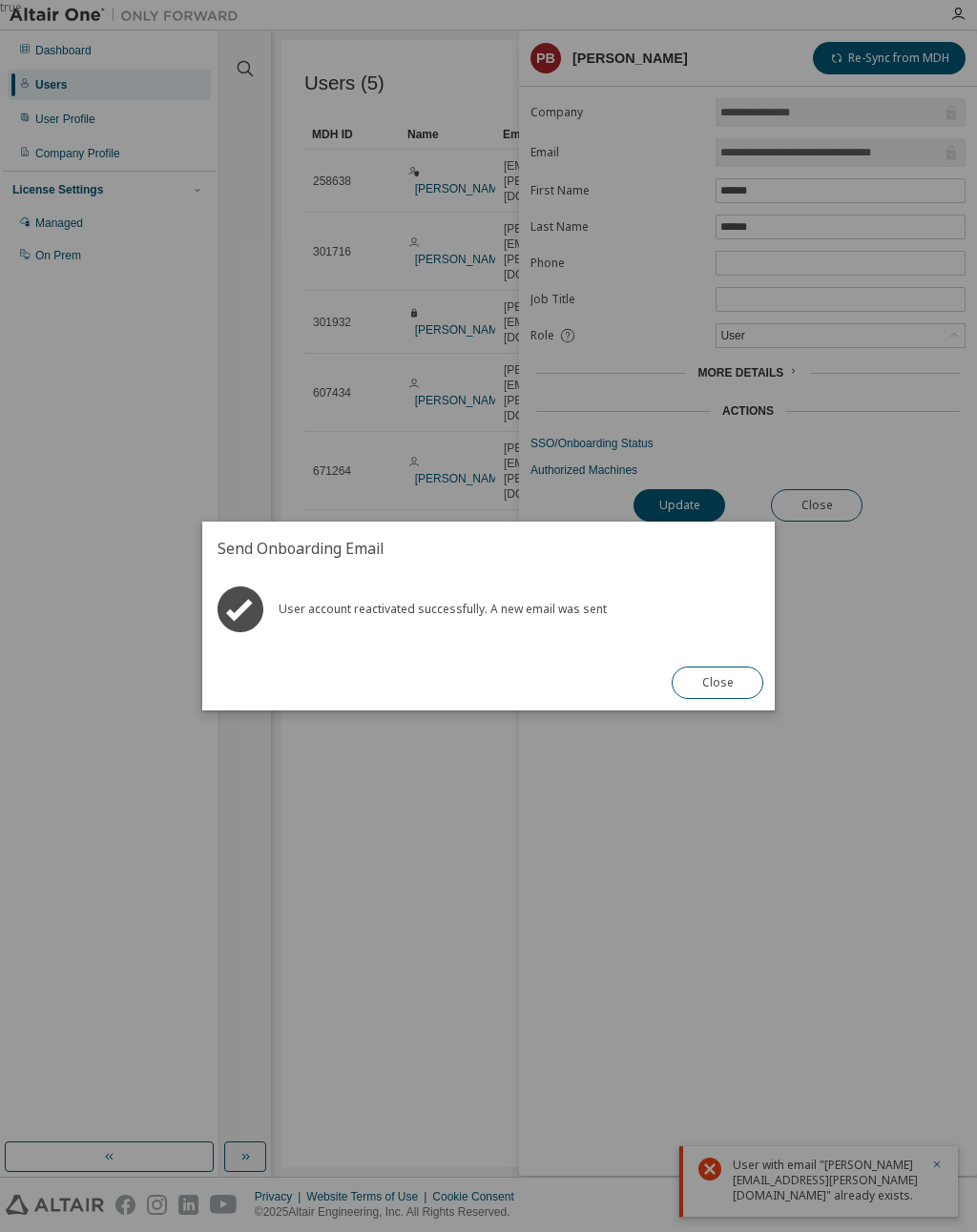
click at [737, 682] on button "Close" at bounding box center [717, 682] width 92 height 33
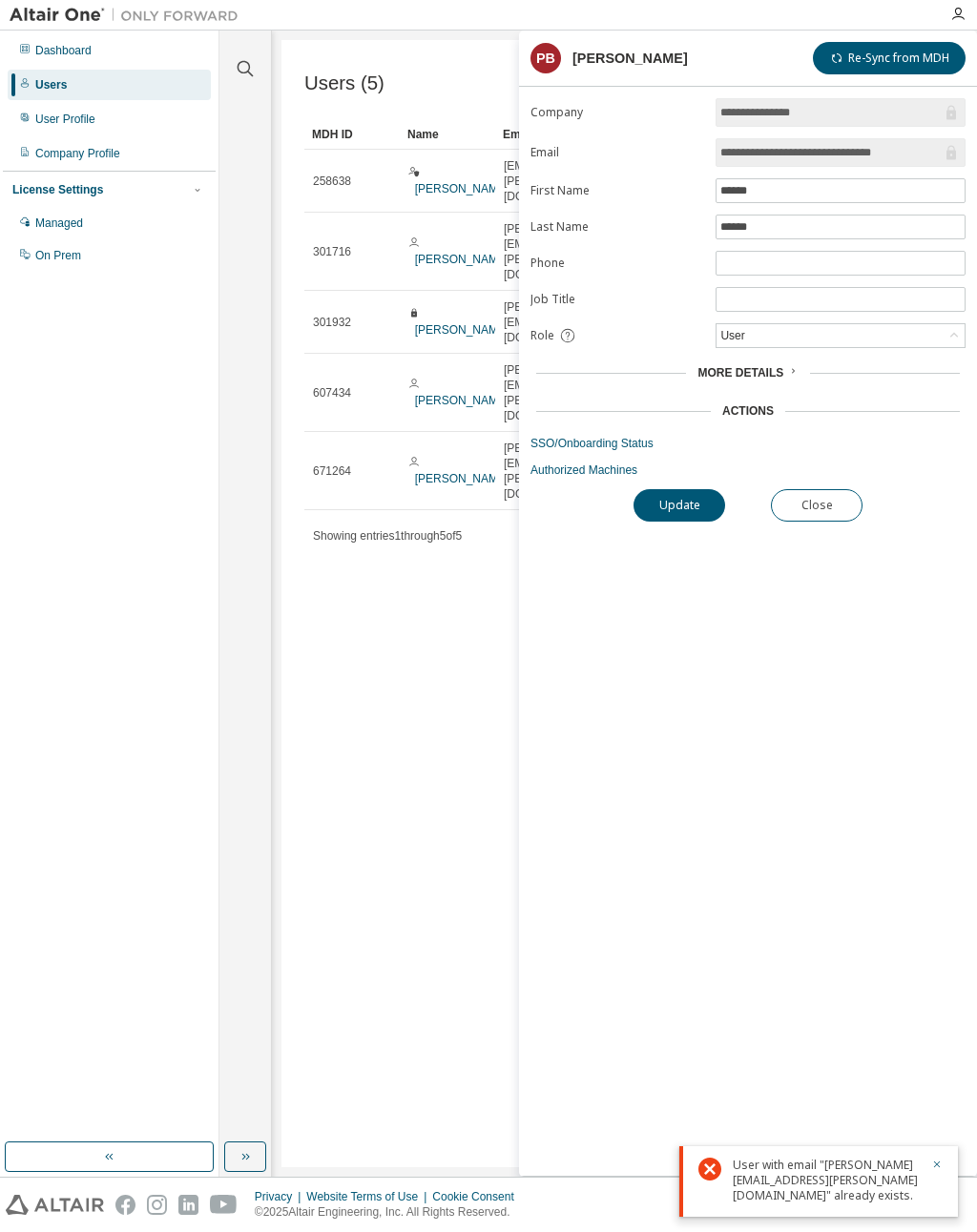
click at [636, 445] on link "SSO/Onboarding Status" at bounding box center [747, 443] width 435 height 15
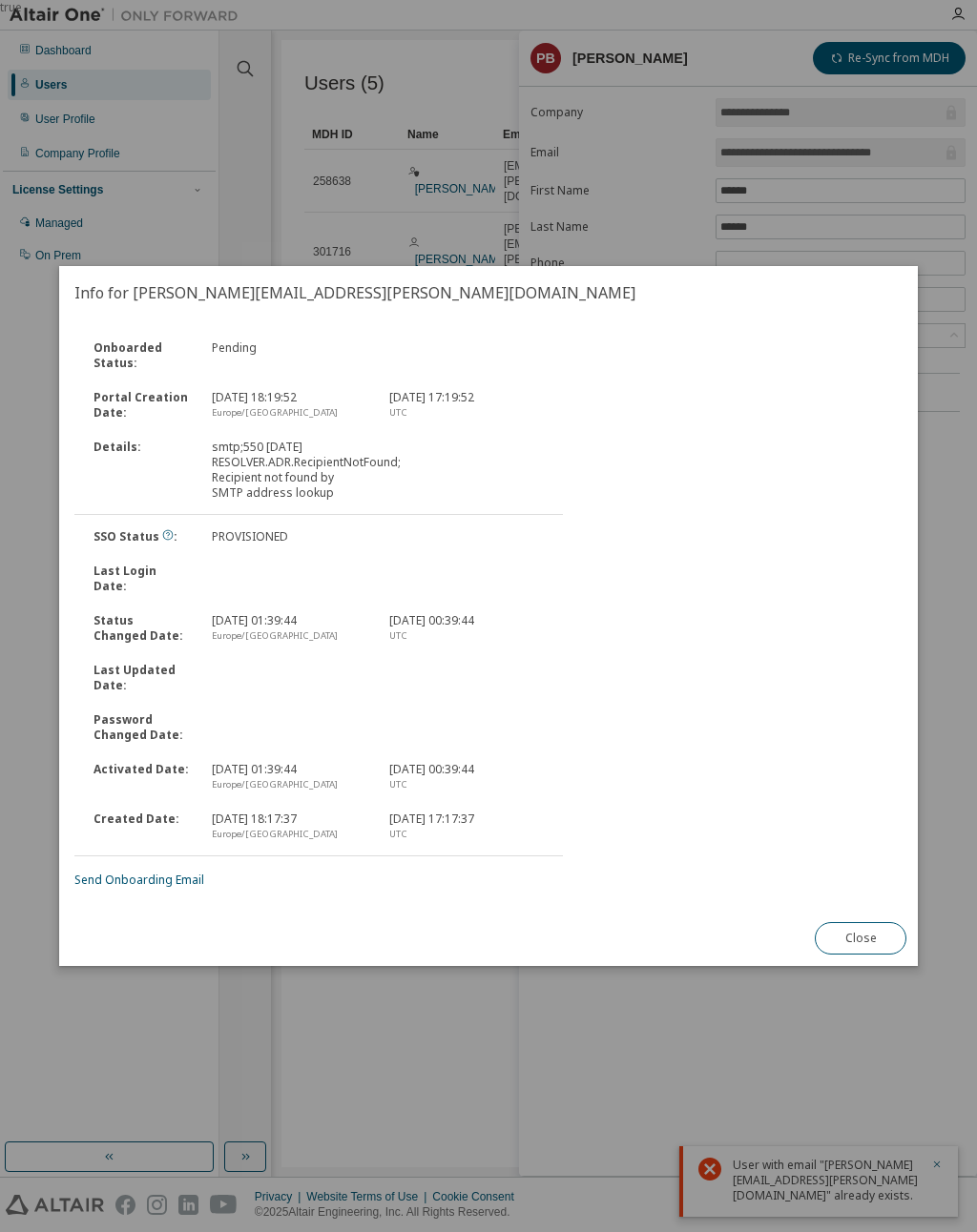
click at [882, 926] on button "Close" at bounding box center [860, 938] width 92 height 33
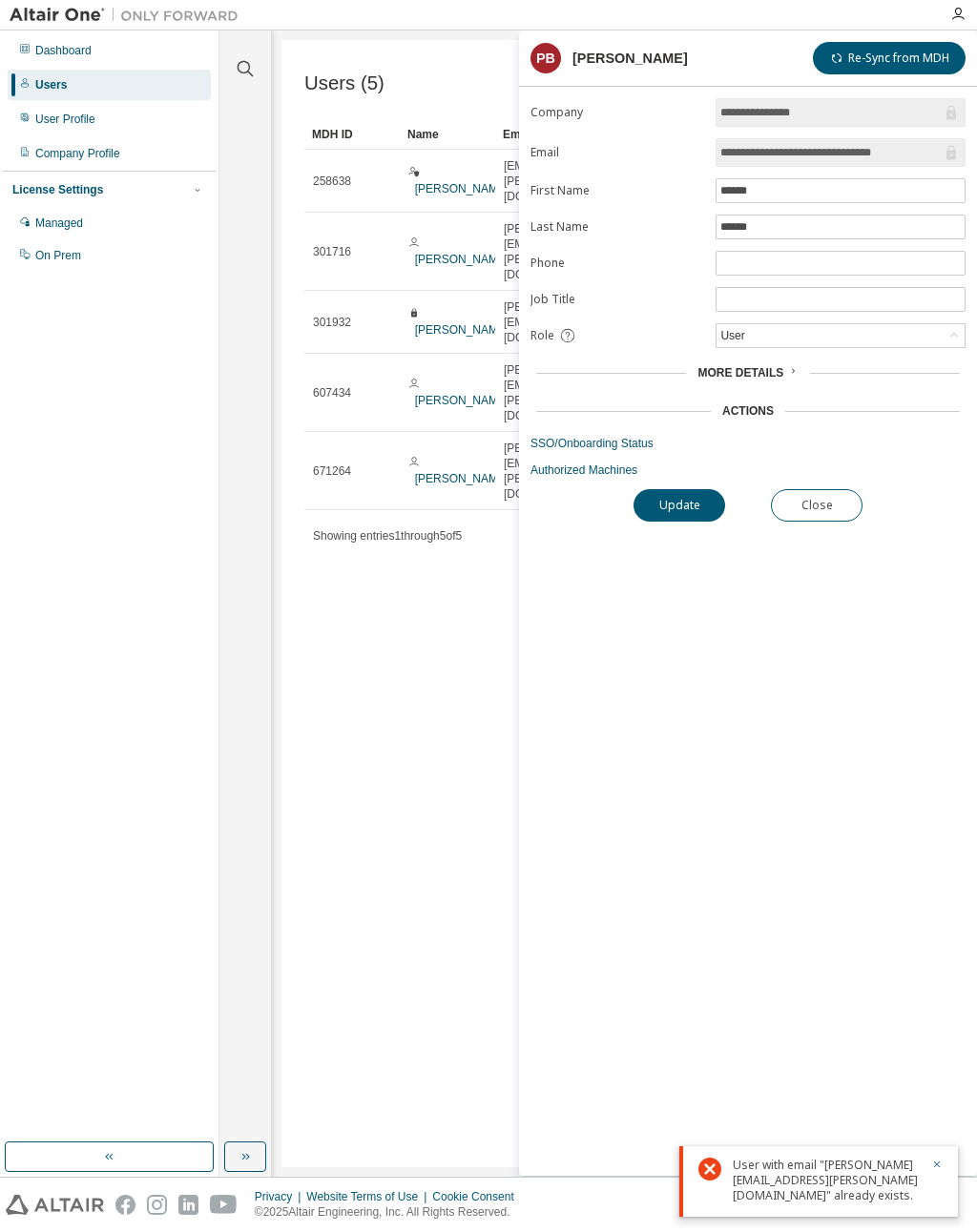
click at [940, 1167] on icon "button" at bounding box center [936, 1164] width 11 height 11
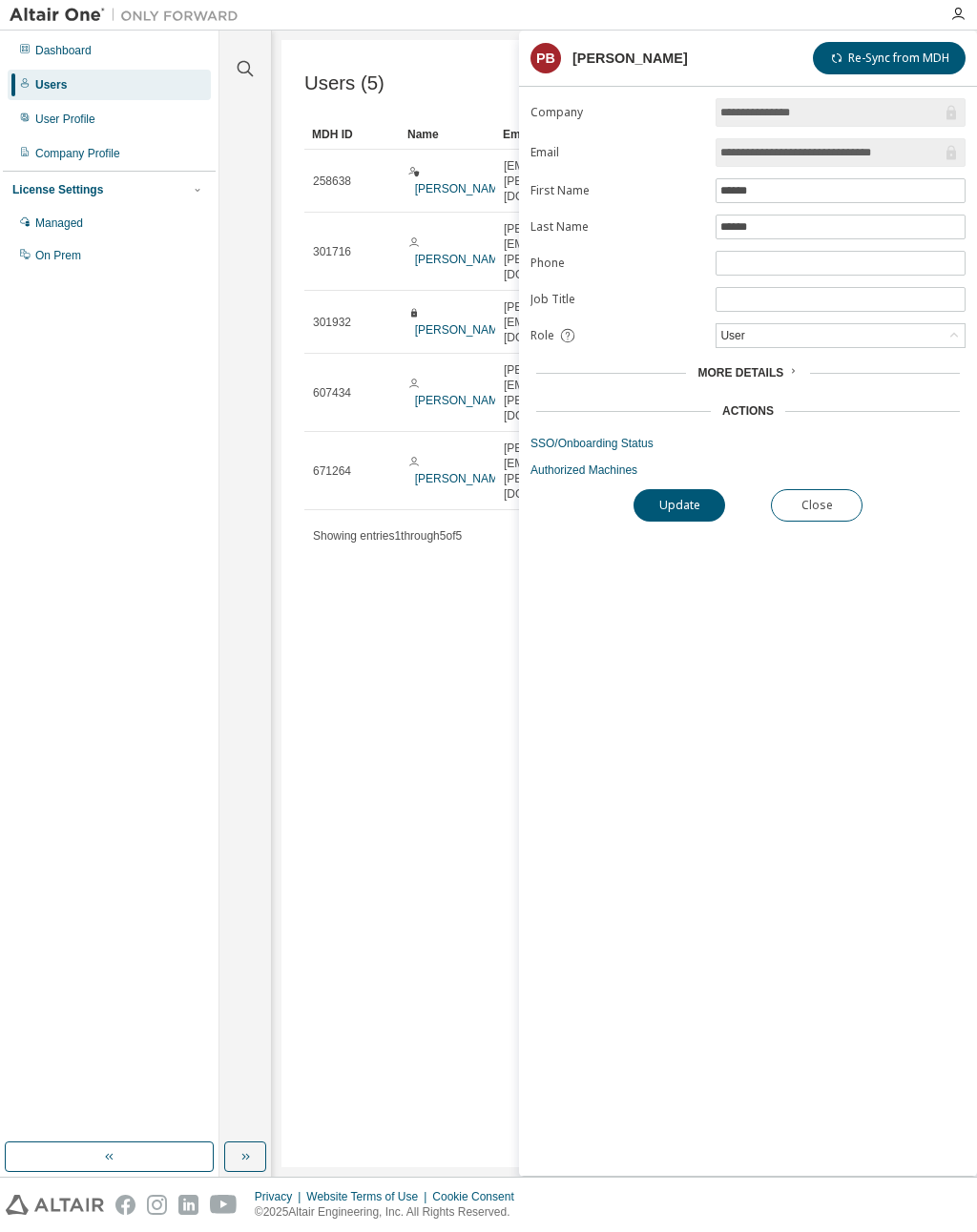
click at [843, 509] on button "Close" at bounding box center [817, 505] width 92 height 33
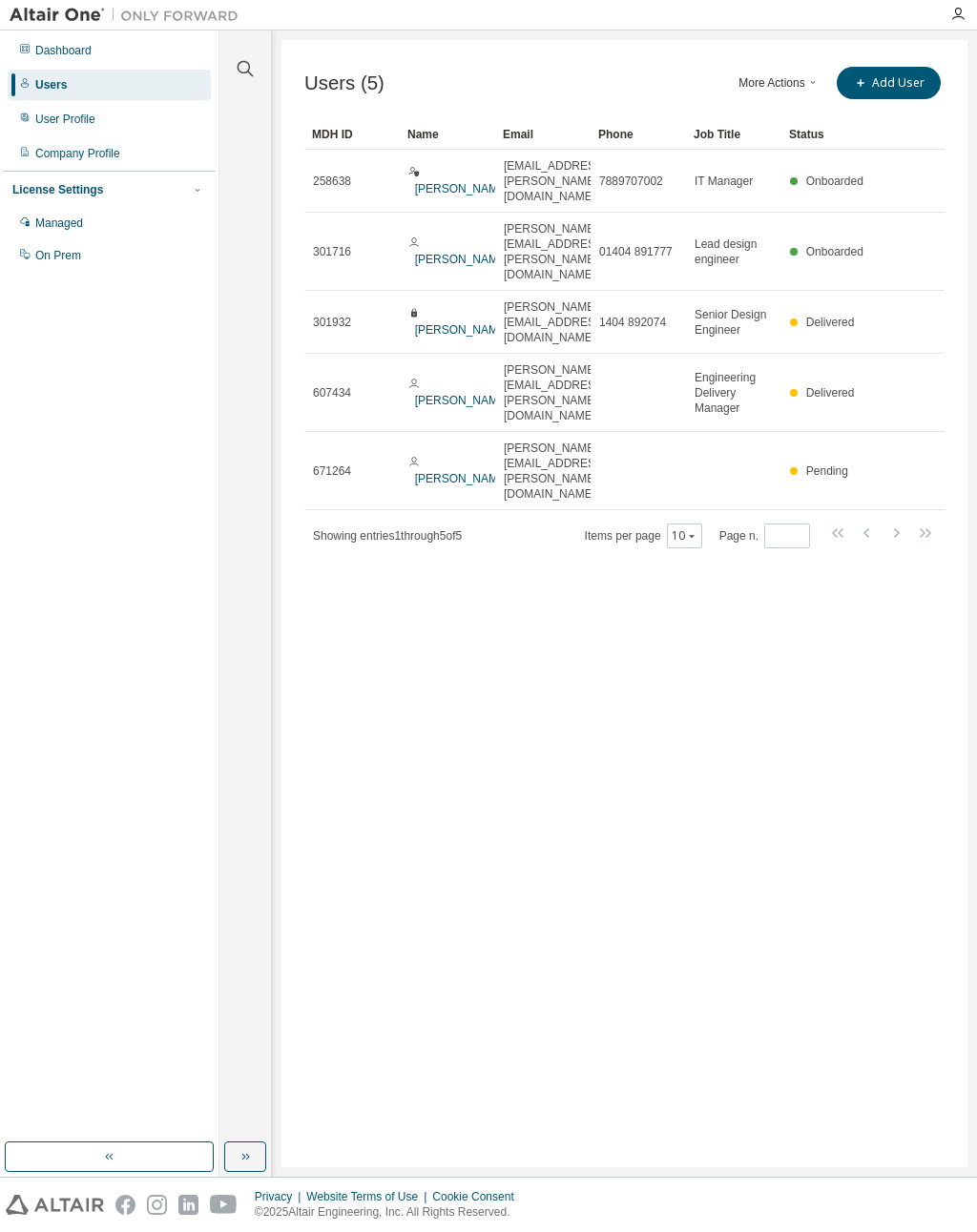
click at [99, 111] on div "User Profile" at bounding box center [110, 119] width 203 height 31
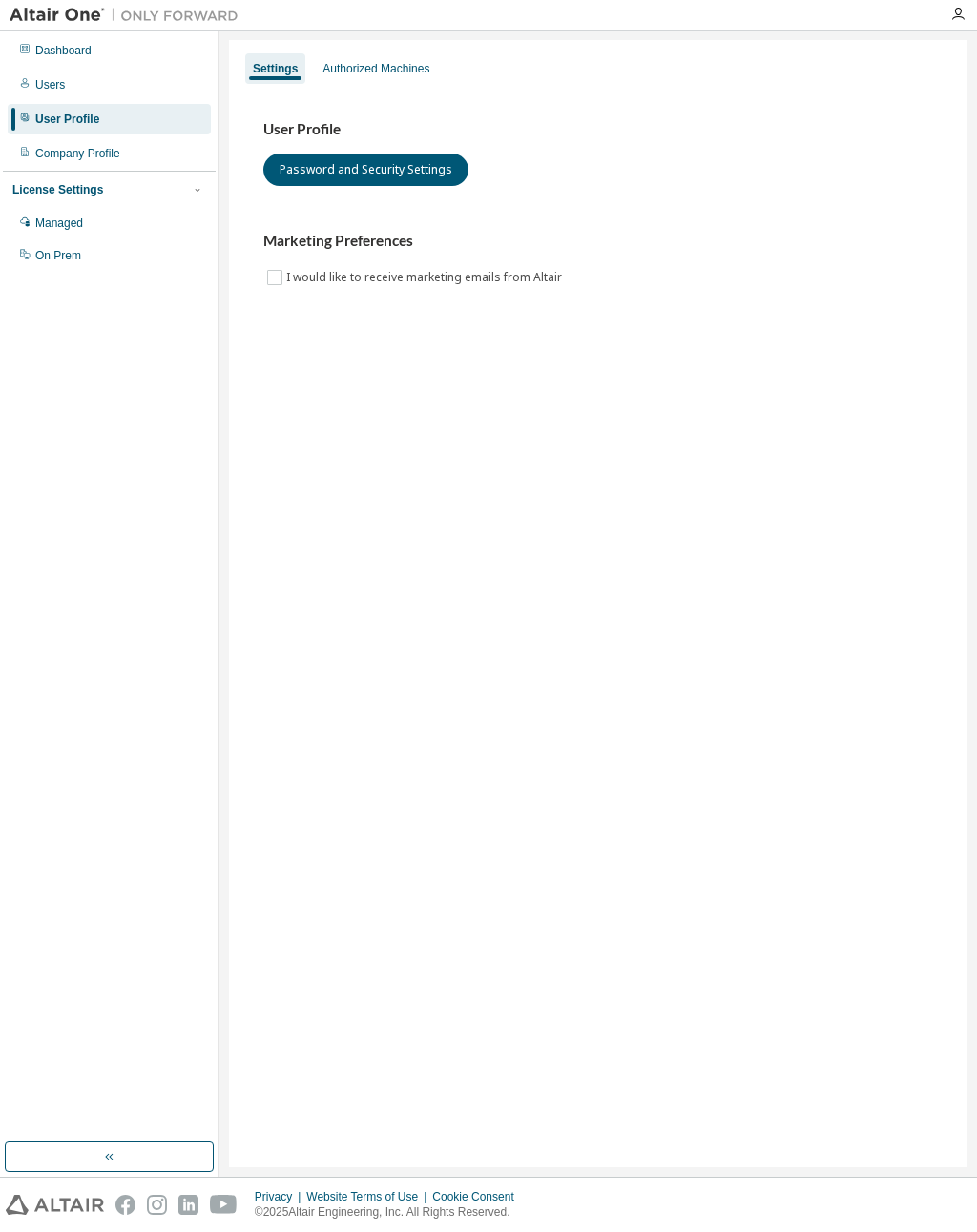
click at [79, 78] on div "Users" at bounding box center [110, 85] width 203 height 31
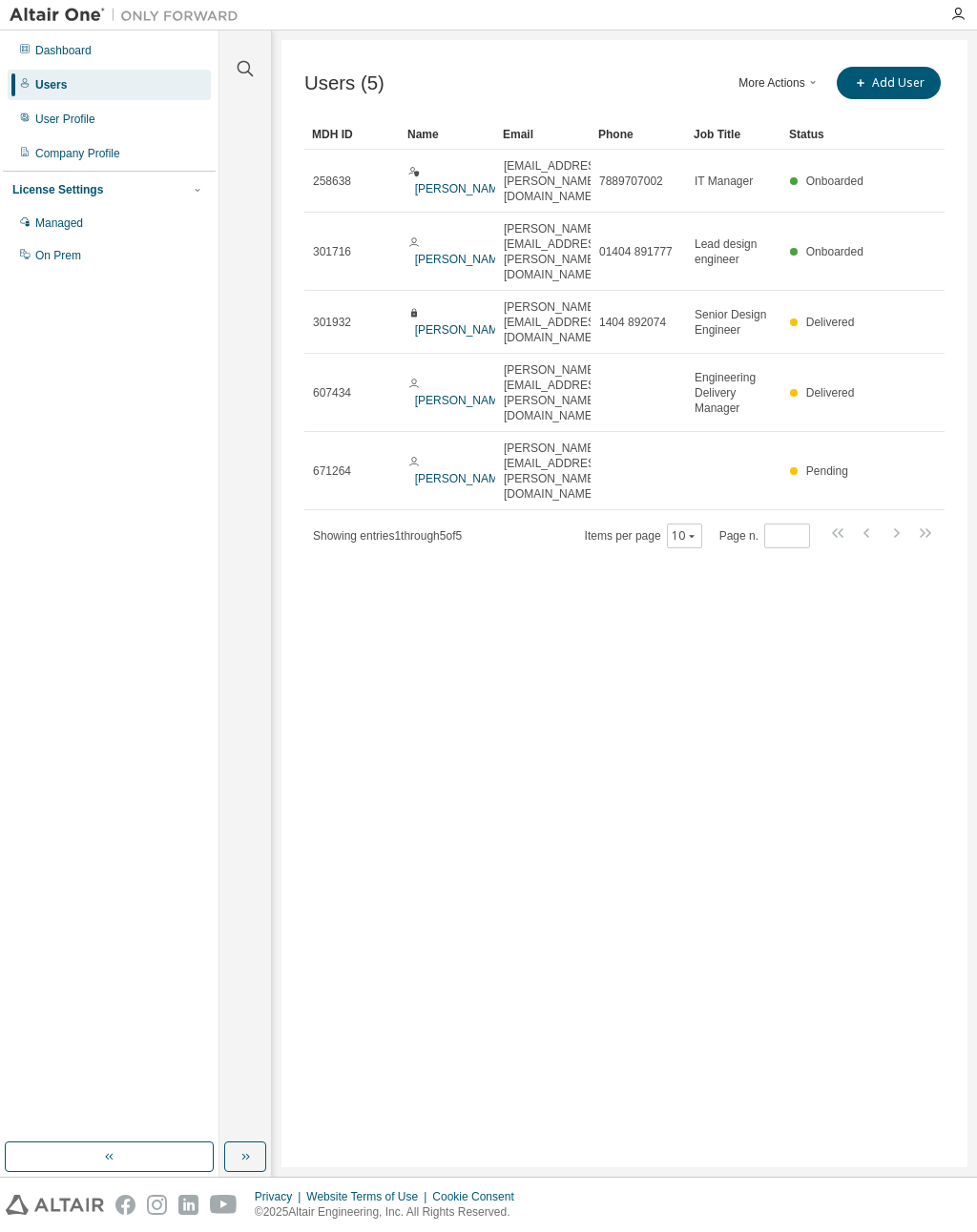
click at [448, 472] on link "[PERSON_NAME]" at bounding box center [462, 478] width 95 height 13
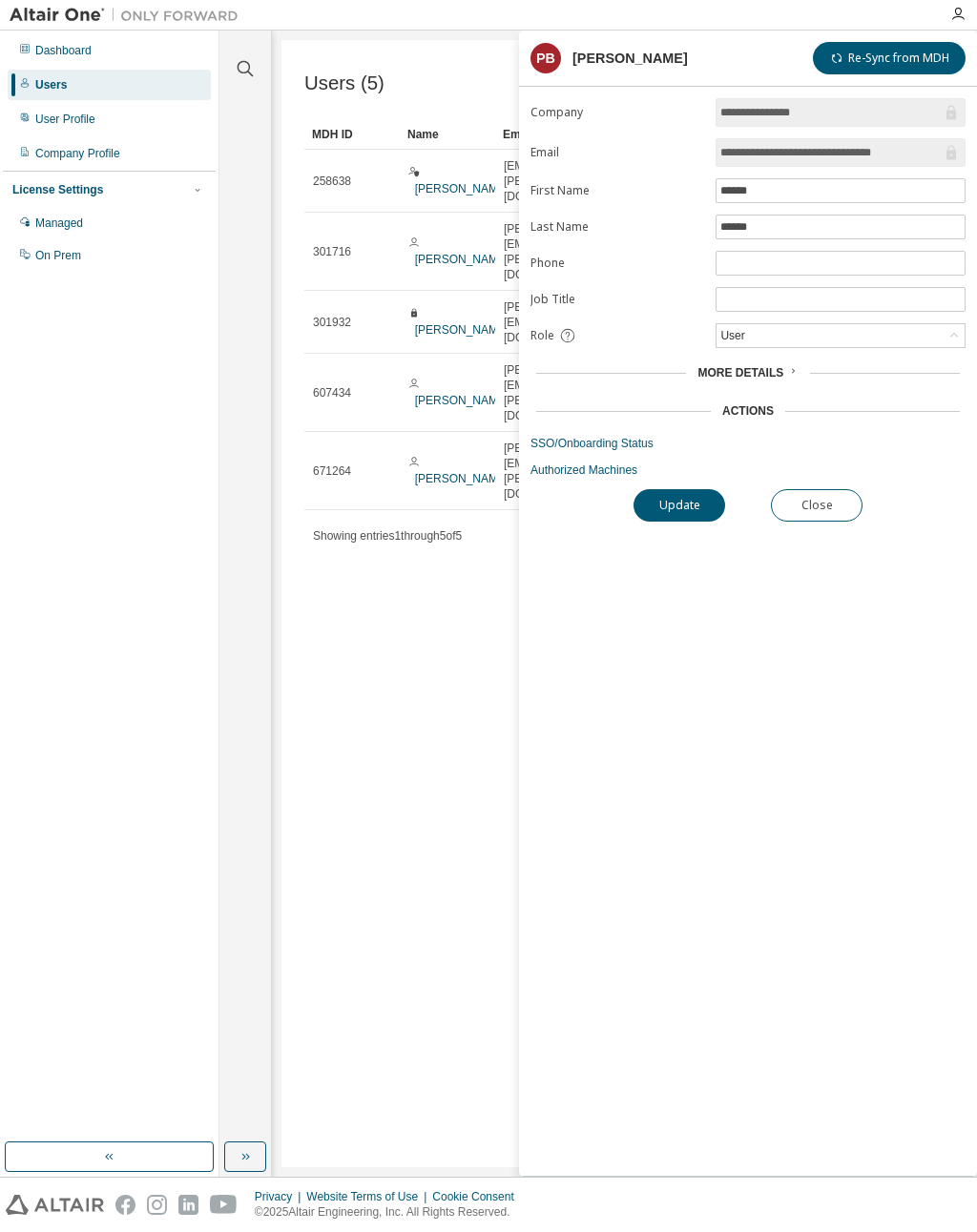
click at [649, 443] on link "SSO/Onboarding Status" at bounding box center [747, 443] width 435 height 15
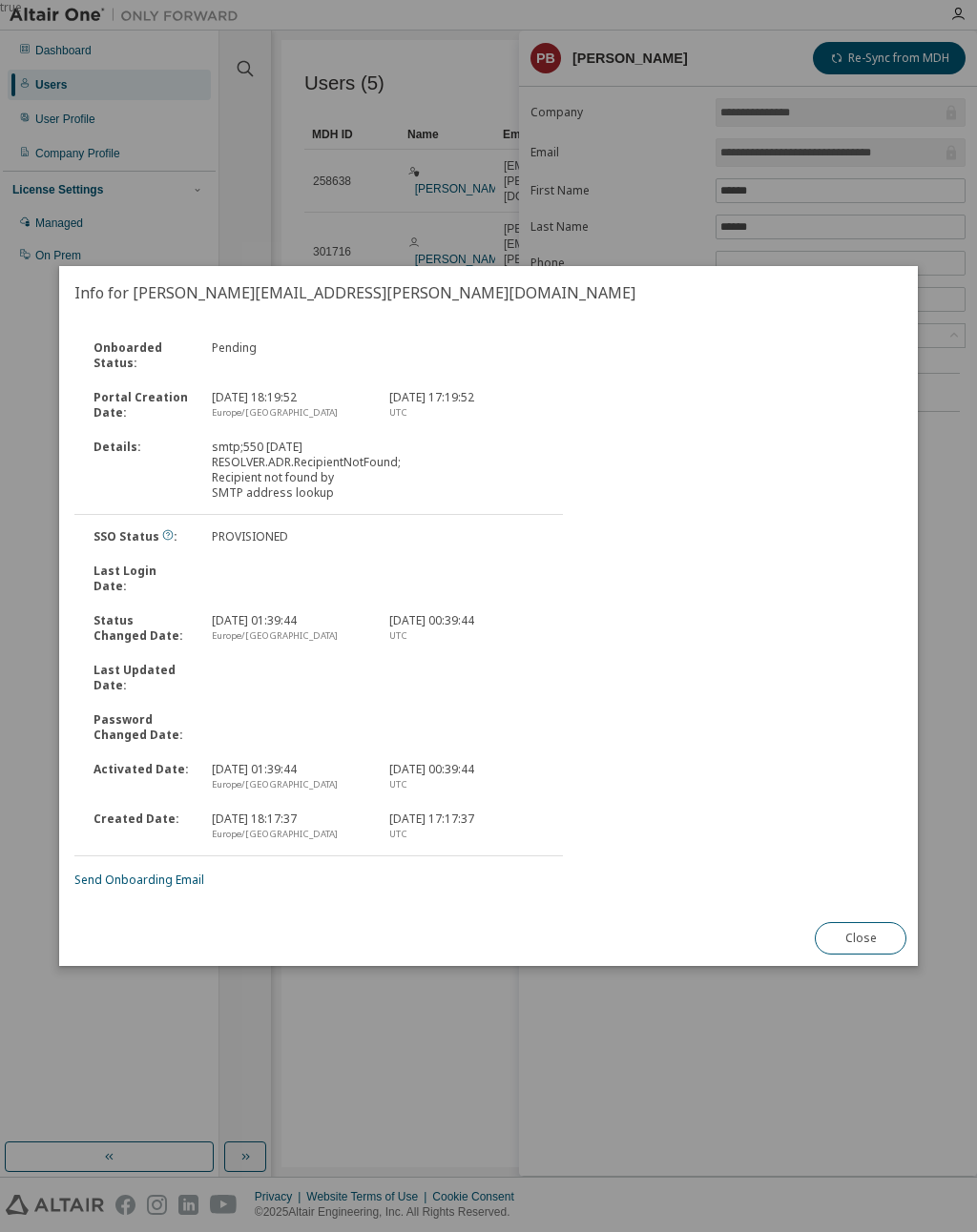
click at [877, 924] on button "Close" at bounding box center [860, 938] width 92 height 33
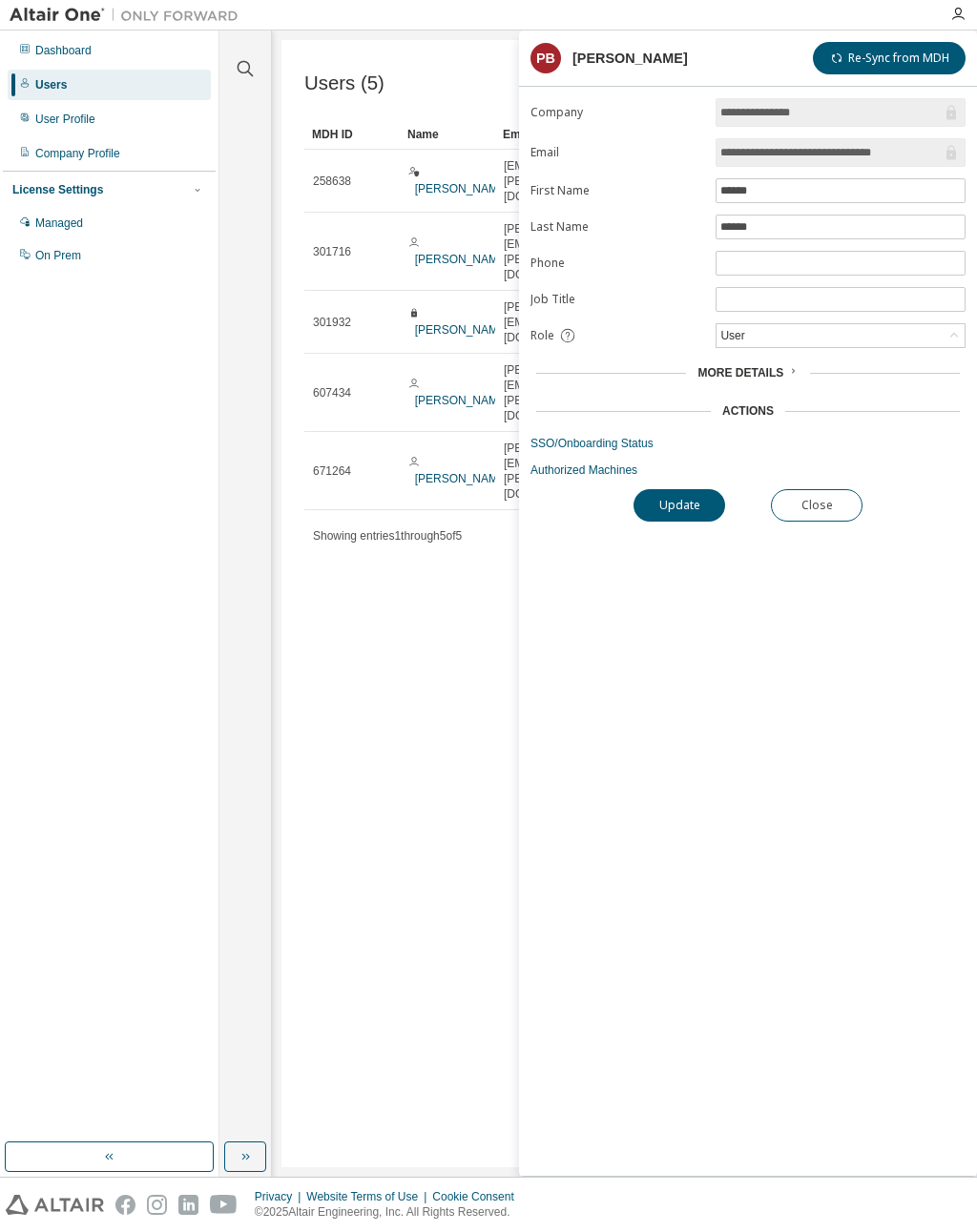
click at [845, 507] on button "Close" at bounding box center [817, 505] width 92 height 33
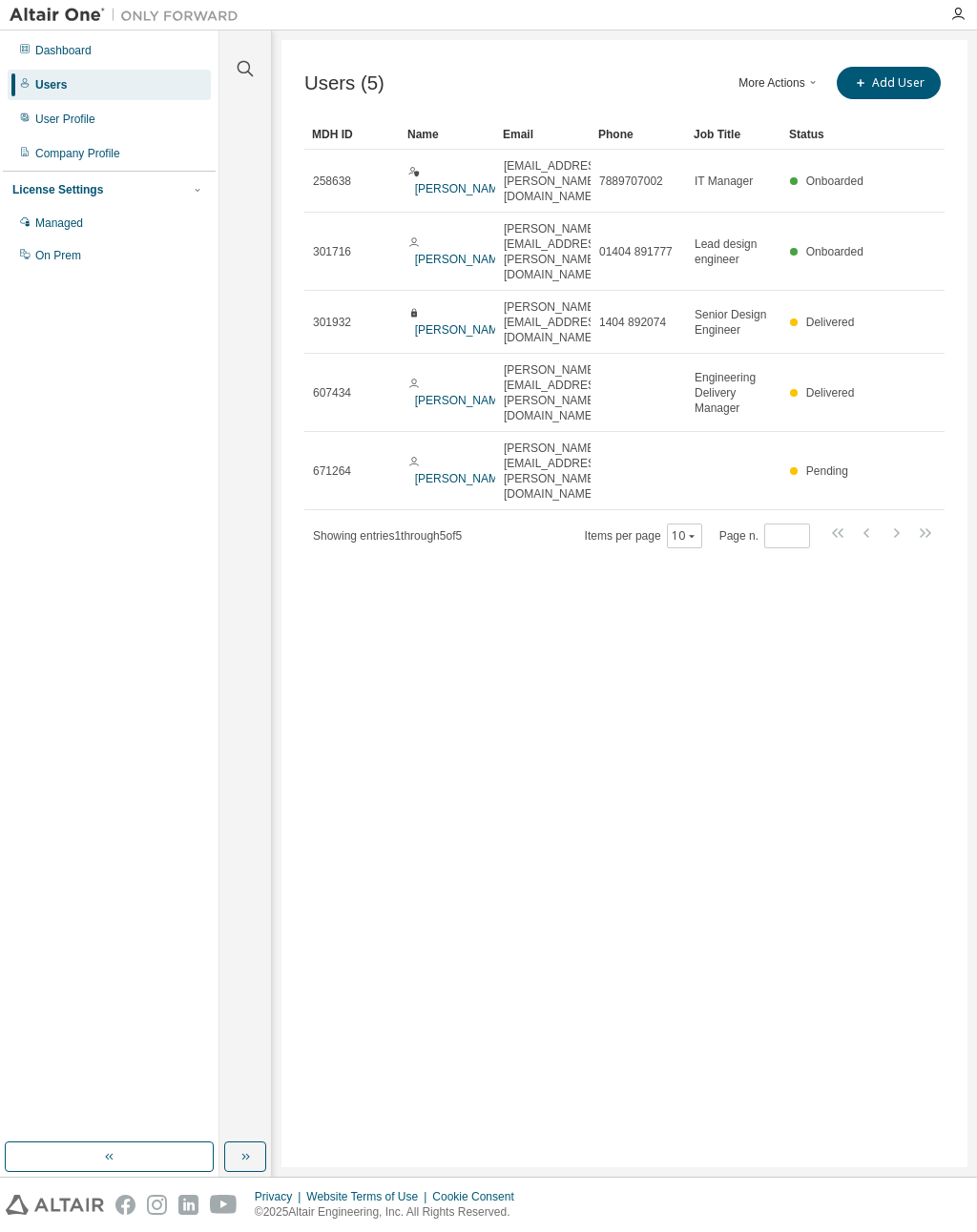
click at [439, 472] on link "Philip Bilton" at bounding box center [462, 478] width 95 height 13
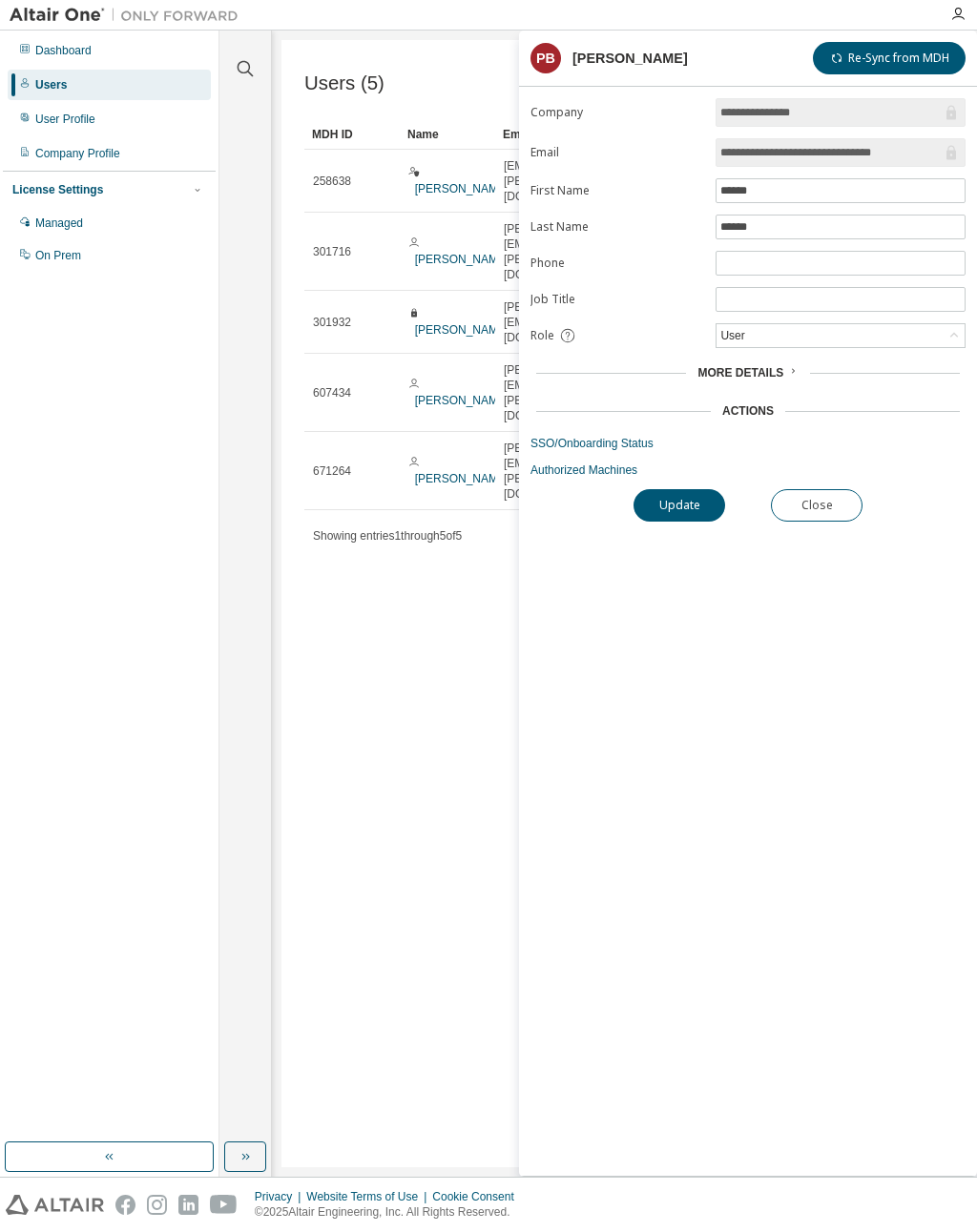
click at [639, 450] on link "SSO/Onboarding Status" at bounding box center [747, 443] width 435 height 15
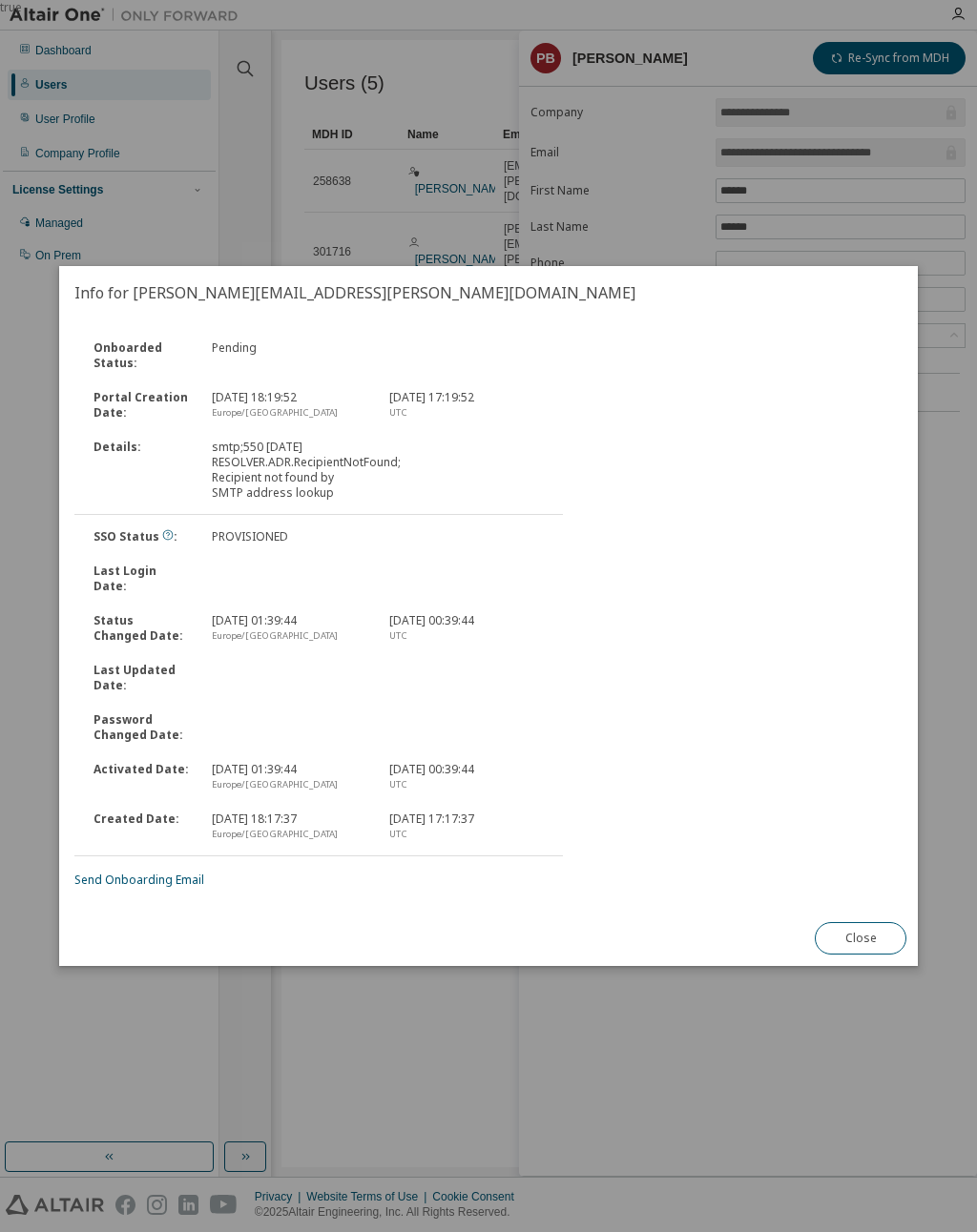
click at [884, 929] on button "Close" at bounding box center [860, 938] width 92 height 33
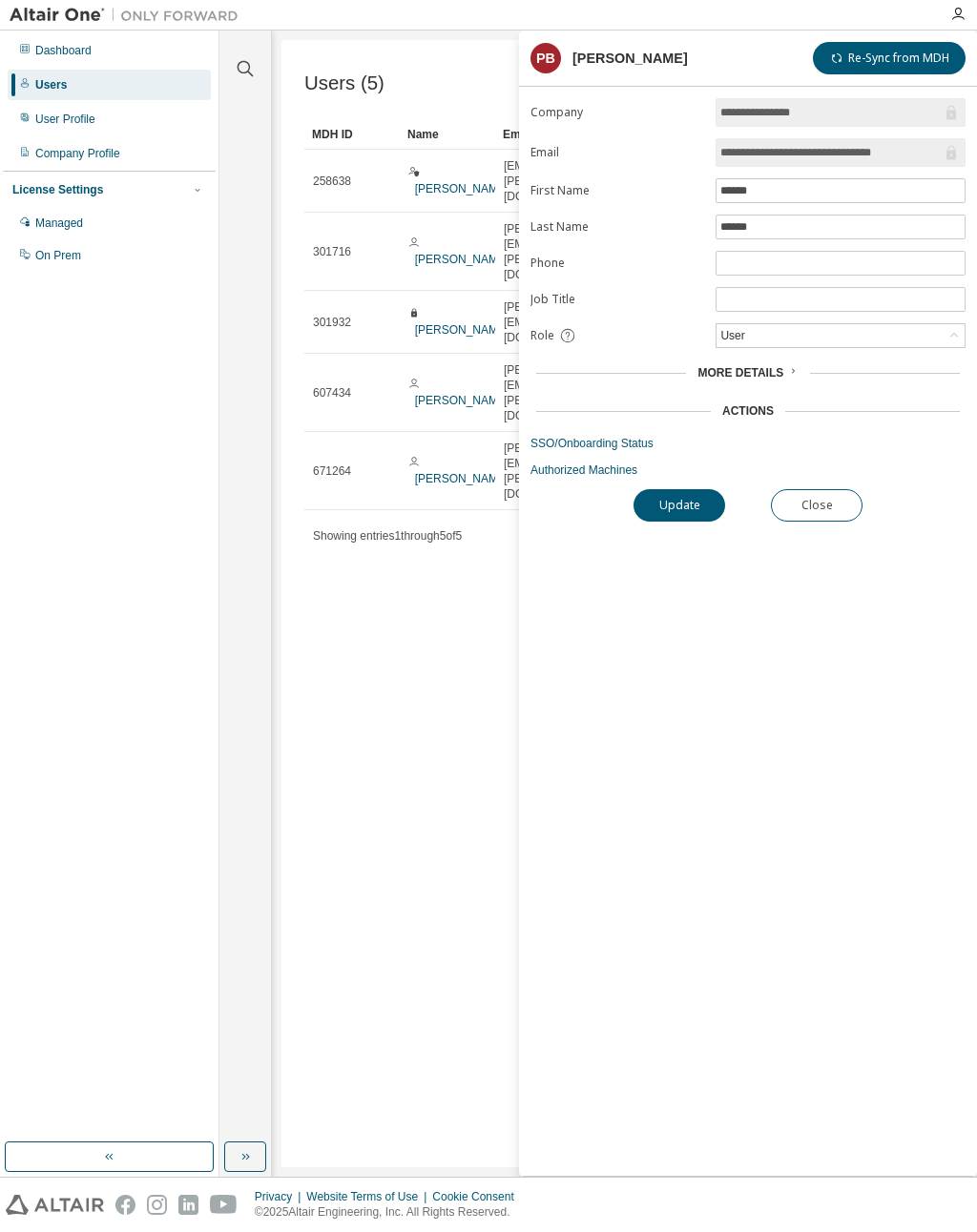
click at [849, 500] on button "Close" at bounding box center [817, 505] width 92 height 33
